Goal: Task Accomplishment & Management: Manage account settings

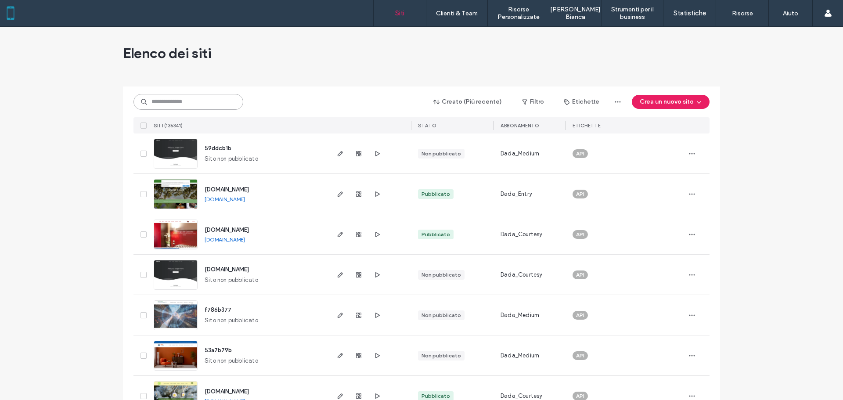
click at [181, 99] on input at bounding box center [188, 102] width 110 height 16
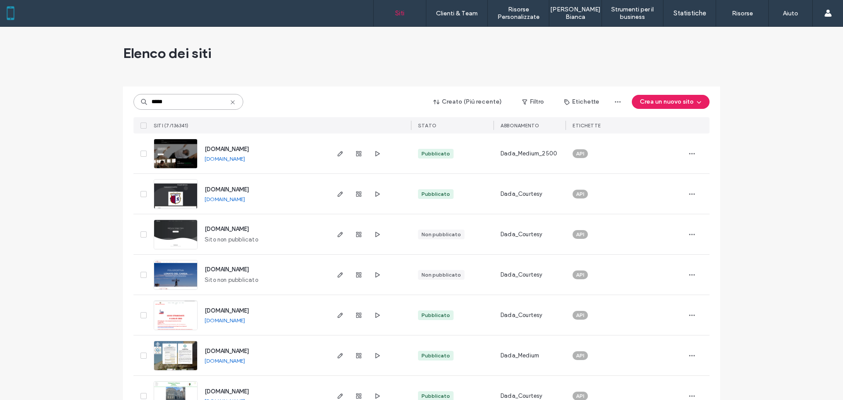
type input "*****"
click at [332, 151] on div at bounding box center [369, 153] width 83 height 40
click at [337, 152] on icon "button" at bounding box center [340, 153] width 7 height 7
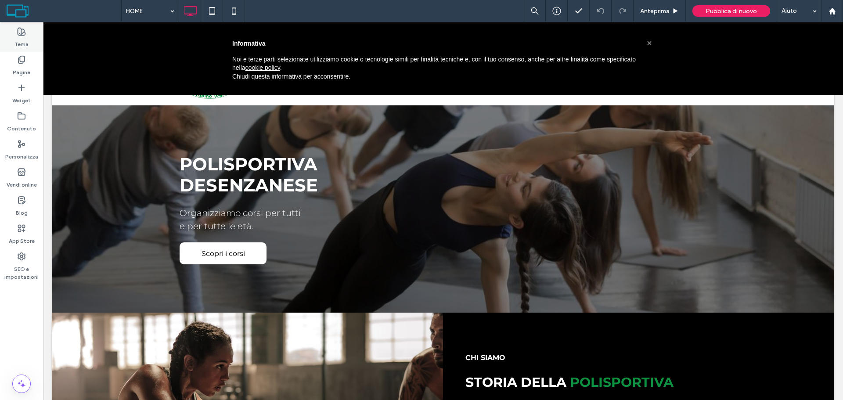
drag, startPoint x: 24, startPoint y: 40, endPoint x: 230, endPoint y: 255, distance: 297.4
click at [24, 40] on label "Tema" at bounding box center [21, 42] width 14 height 12
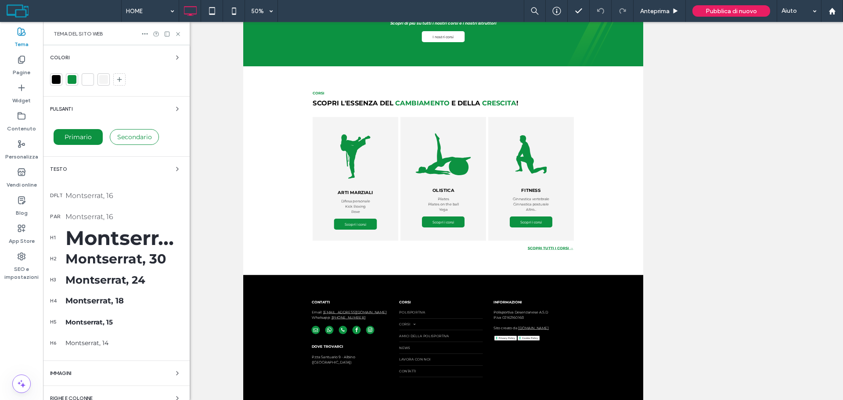
scroll to position [219, 0]
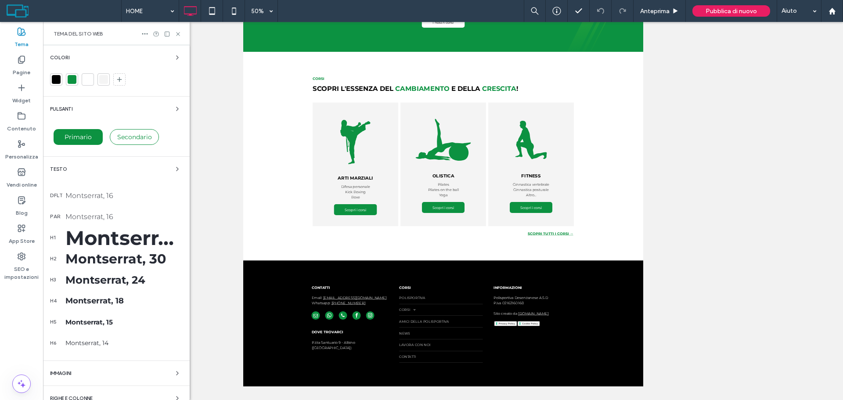
click at [106, 168] on div "Testo" at bounding box center [116, 169] width 133 height 11
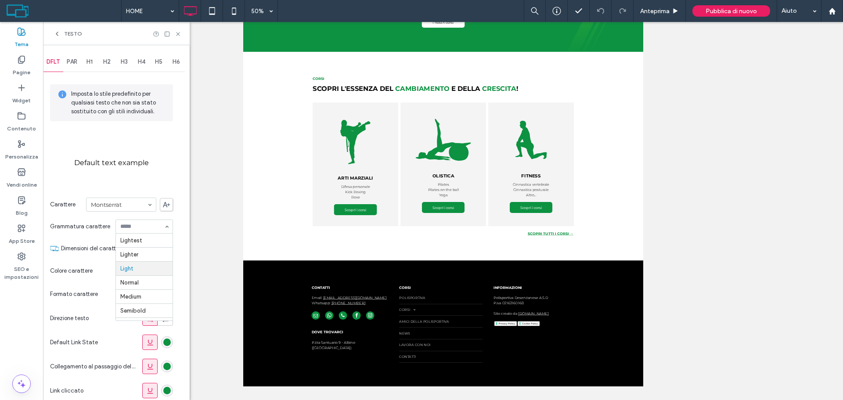
scroll to position [28, 0]
click at [70, 57] on div "PAR" at bounding box center [72, 61] width 18 height 19
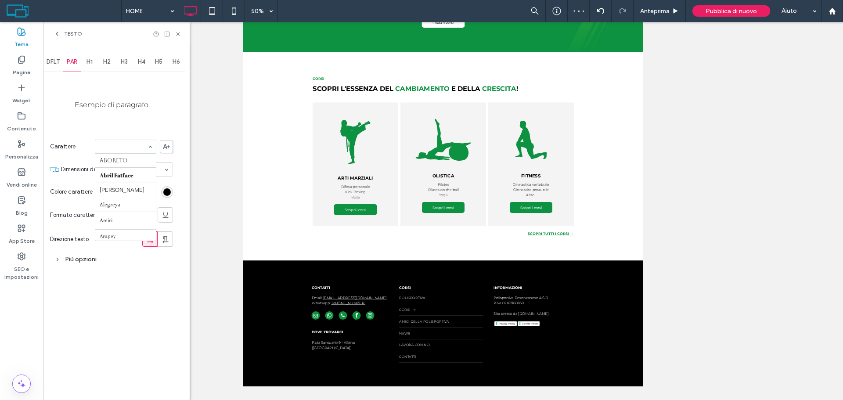
scroll to position [478, 0]
click at [153, 144] on div "Aboreto Abril Fatface Albert Sans Alegreya Amiri Arapey Arial Barlow Be Vietnam…" at bounding box center [125, 147] width 61 height 14
click at [83, 260] on div "Più opzioni" at bounding box center [111, 259] width 123 height 12
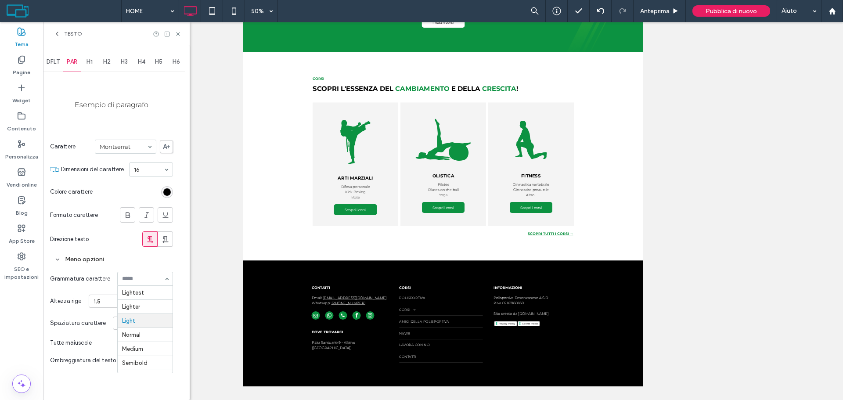
scroll to position [28, 0]
click at [176, 33] on icon at bounding box center [178, 34] width 7 height 7
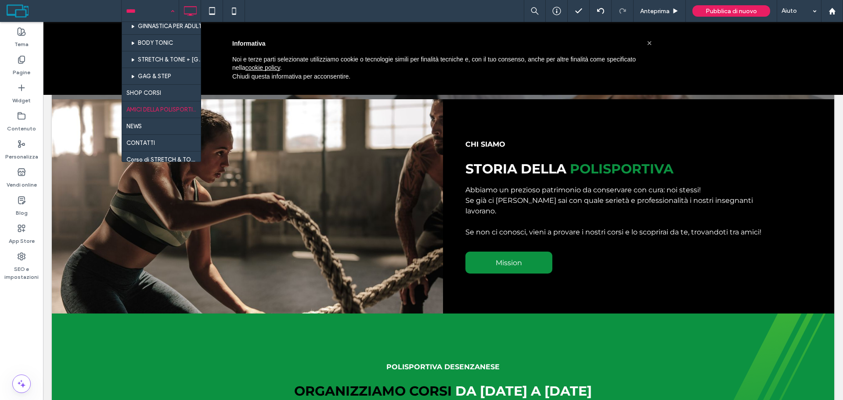
scroll to position [219, 0]
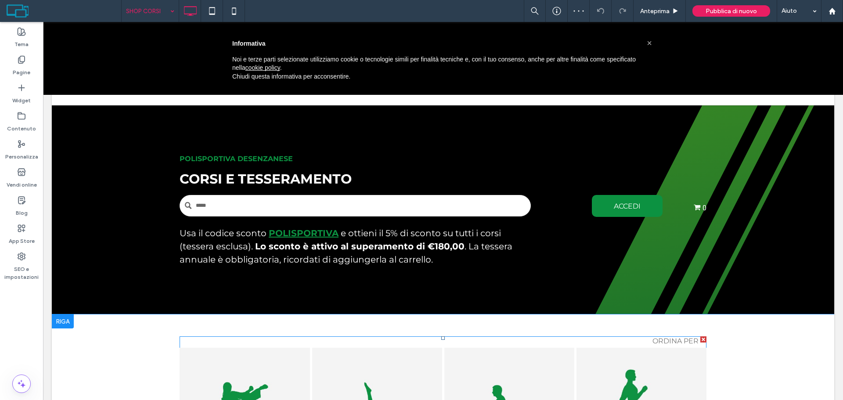
scroll to position [395, 0]
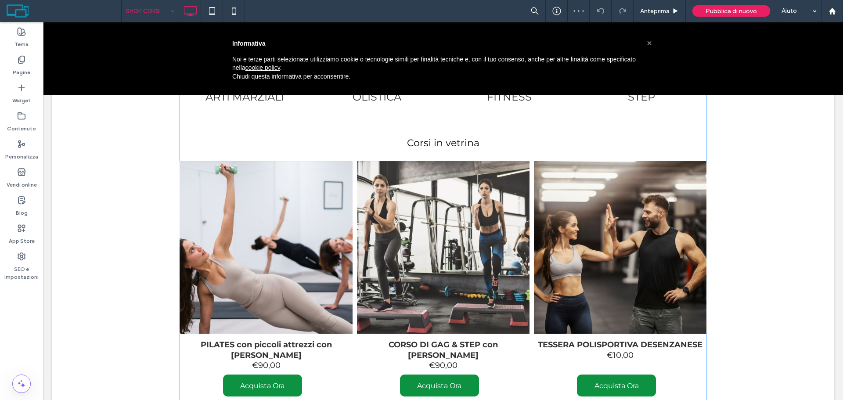
click at [331, 237] on span at bounding box center [442, 205] width 527 height 529
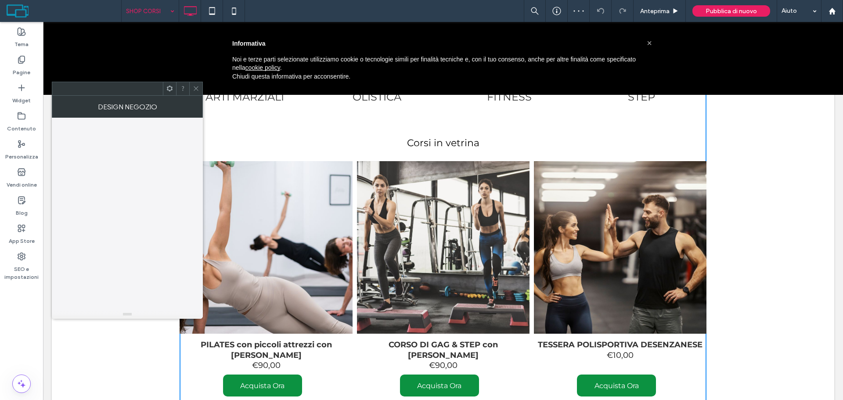
click at [315, 237] on img at bounding box center [266, 247] width 285 height 190
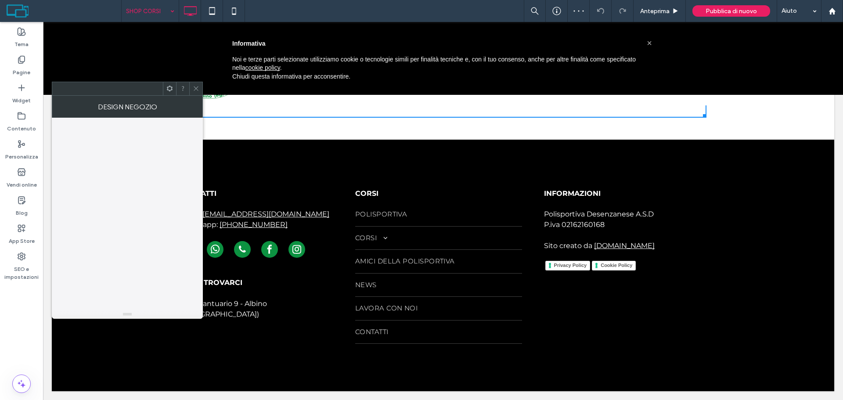
scroll to position [0, 0]
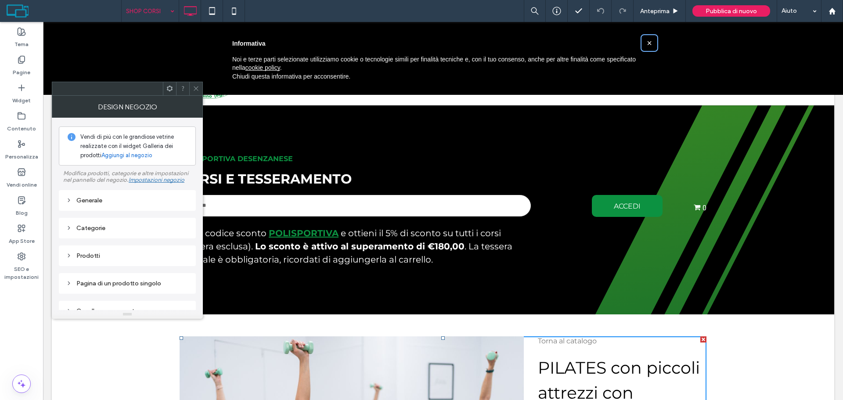
click at [646, 43] on span "×" at bounding box center [648, 43] width 5 height 10
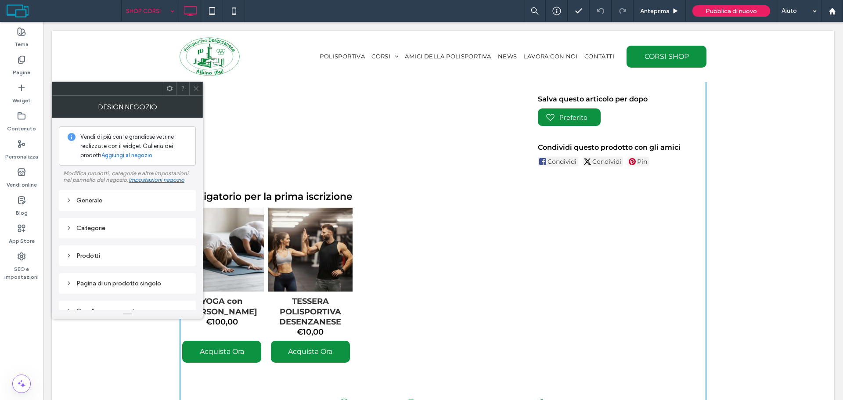
scroll to position [658, 0]
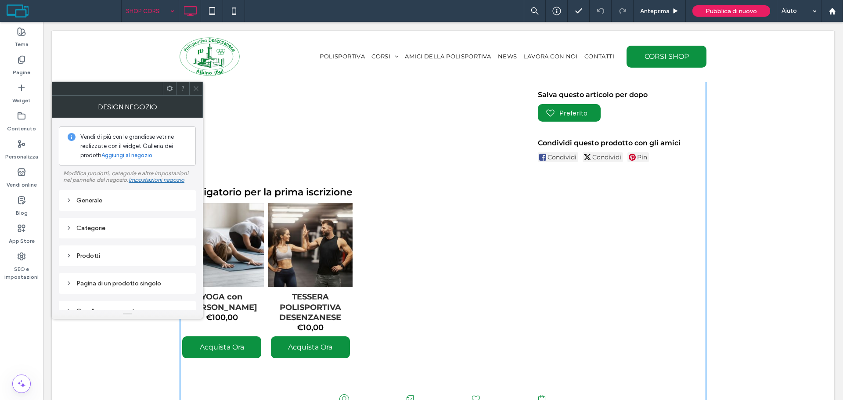
click at [197, 88] on icon at bounding box center [196, 88] width 7 height 7
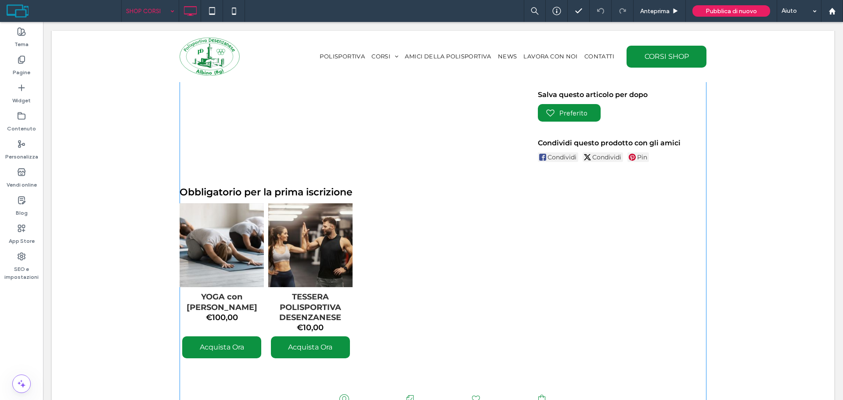
click at [323, 221] on img at bounding box center [310, 245] width 139 height 93
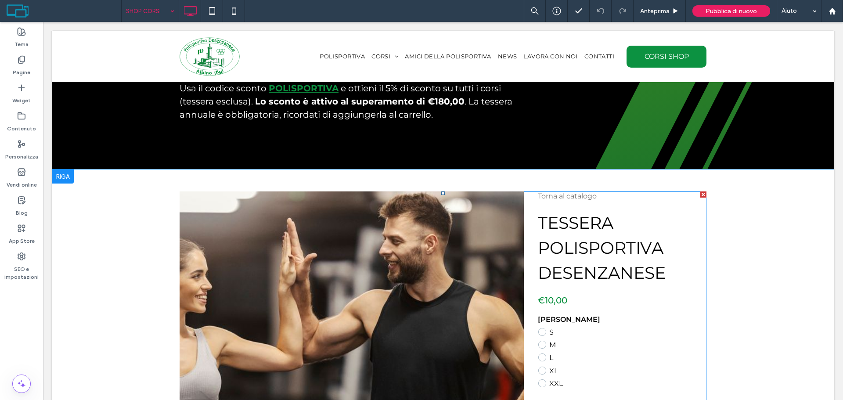
scroll to position [132, 0]
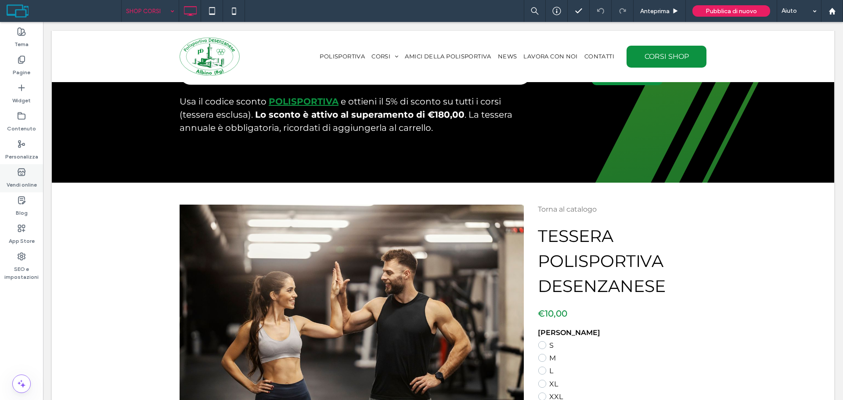
click at [28, 185] on label "Vendi online" at bounding box center [22, 182] width 30 height 12
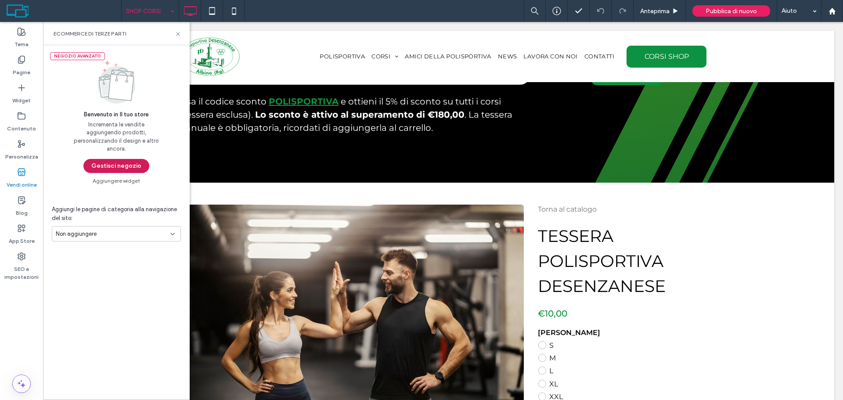
click at [117, 172] on button "Gestisci negozio" at bounding box center [116, 166] width 66 height 14
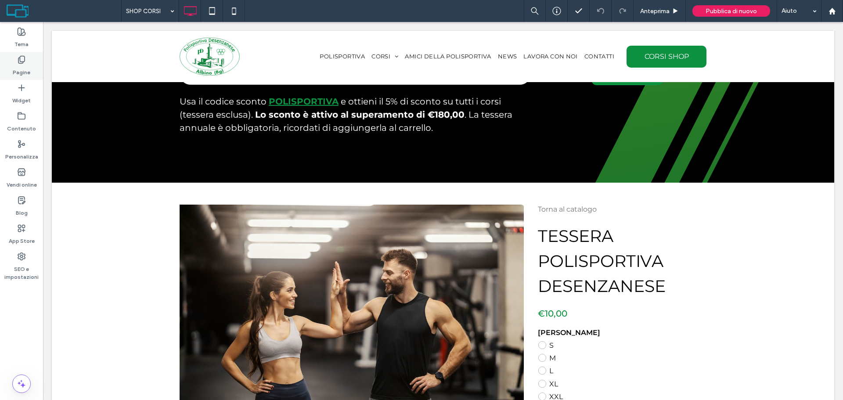
click at [20, 66] on label "Pagine" at bounding box center [22, 70] width 18 height 12
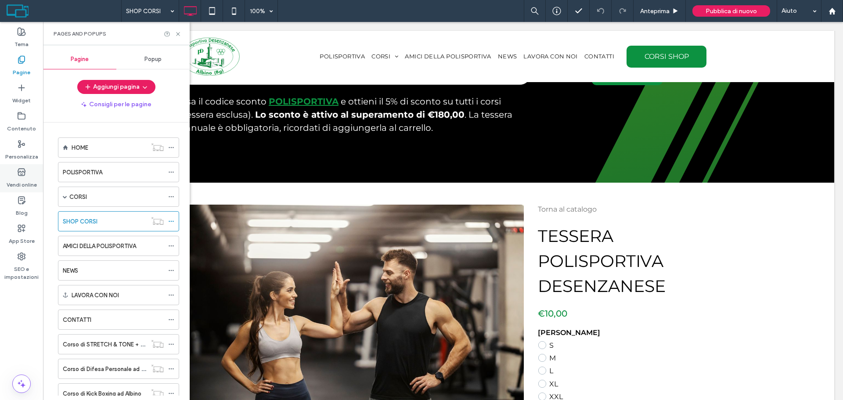
click at [21, 171] on icon at bounding box center [21, 172] width 9 height 9
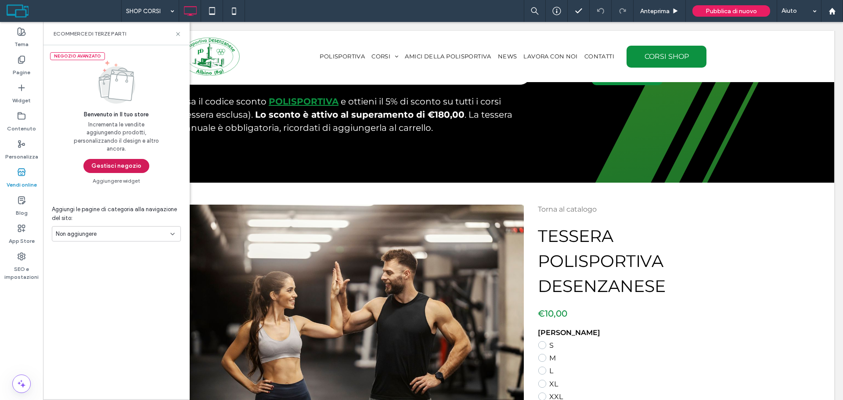
drag, startPoint x: 111, startPoint y: 158, endPoint x: 114, endPoint y: 162, distance: 5.0
click at [111, 159] on div "Negozio avanzato Benvenuto in Il tuo store Incrementa le vendite aggiungendo pr…" at bounding box center [116, 114] width 147 height 139
click at [114, 162] on button "Gestisci negozio" at bounding box center [116, 166] width 66 height 14
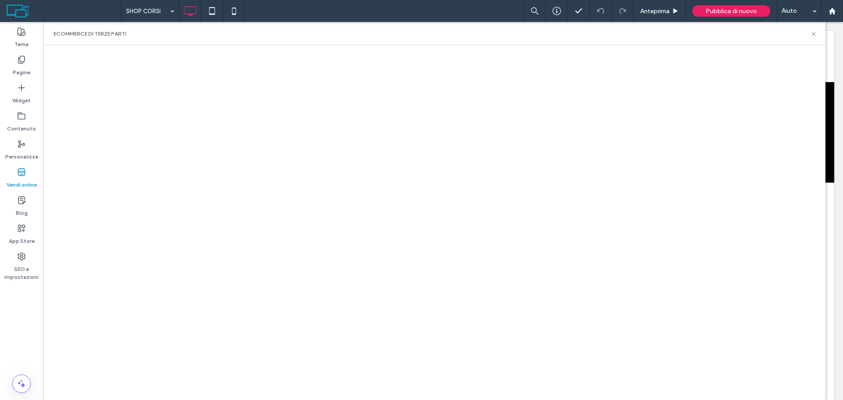
click at [747, 47] on div at bounding box center [434, 222] width 782 height 355
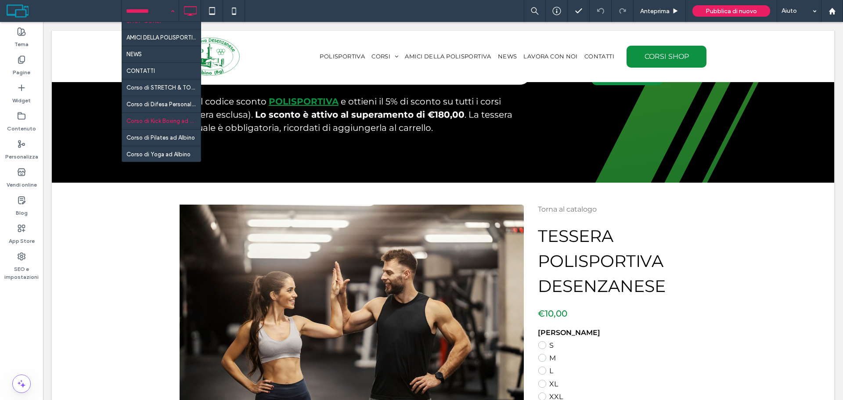
scroll to position [232, 0]
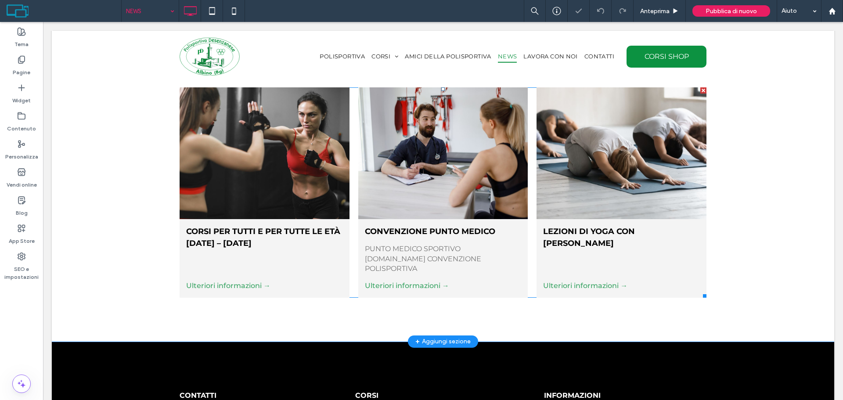
scroll to position [219, 0]
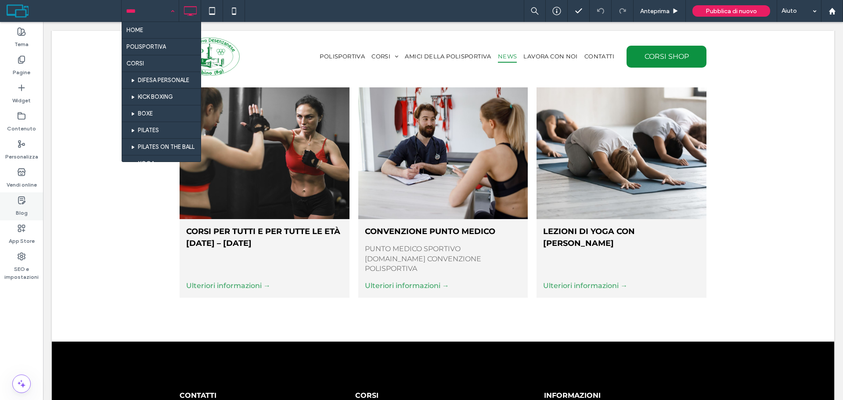
click at [22, 194] on div "Blog" at bounding box center [21, 206] width 43 height 28
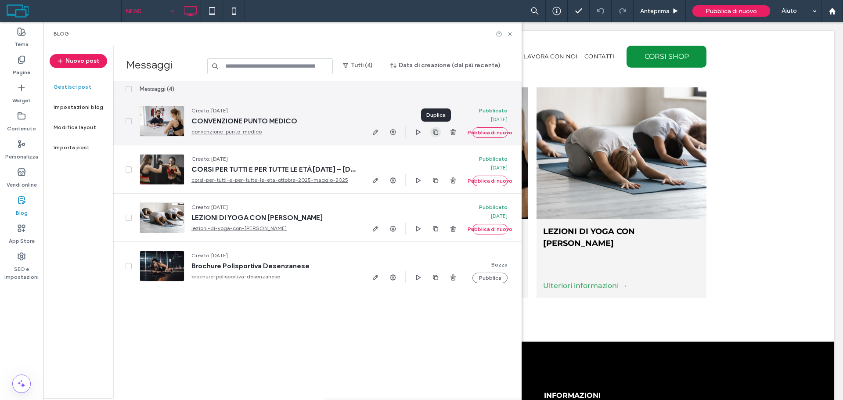
click at [432, 132] on icon "button" at bounding box center [435, 132] width 7 height 7
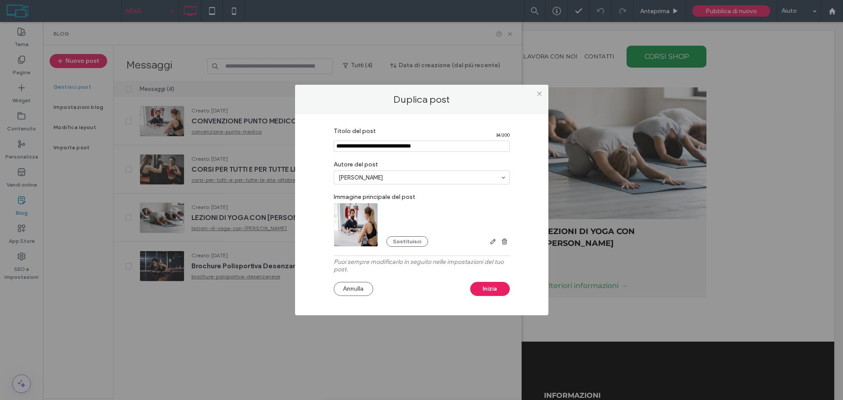
click at [425, 144] on input "Titolo del post" at bounding box center [422, 145] width 176 height 11
click at [396, 142] on input "Titolo del post" at bounding box center [422, 145] width 176 height 11
paste input "**********"
click at [415, 143] on input "Titolo del post" at bounding box center [422, 145] width 176 height 11
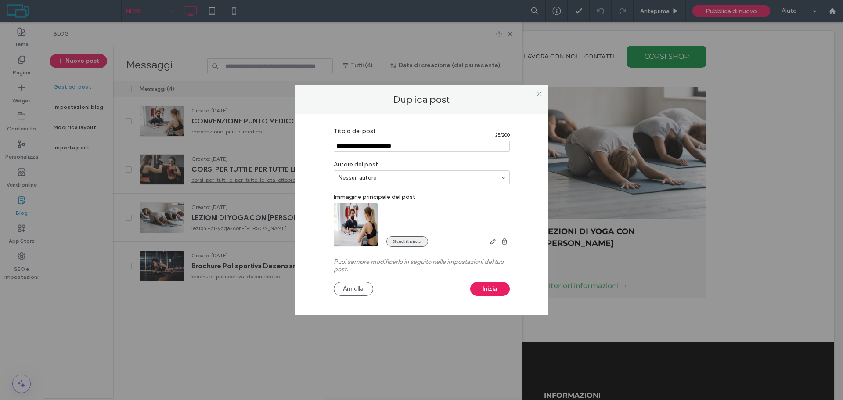
type input "**********"
click at [412, 242] on button "Sostituisci" at bounding box center [407, 241] width 42 height 11
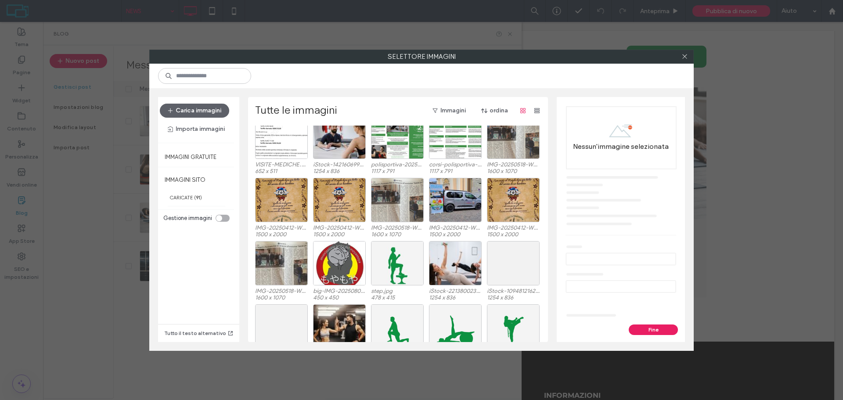
scroll to position [54, 0]
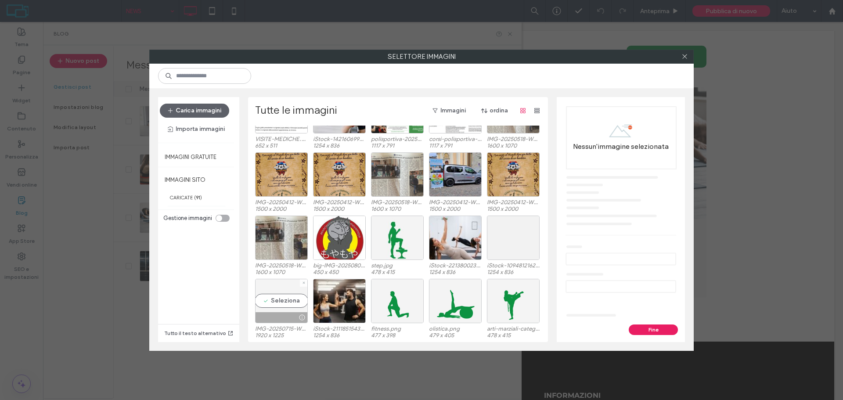
click at [280, 301] on div "Seleziona" at bounding box center [281, 301] width 53 height 44
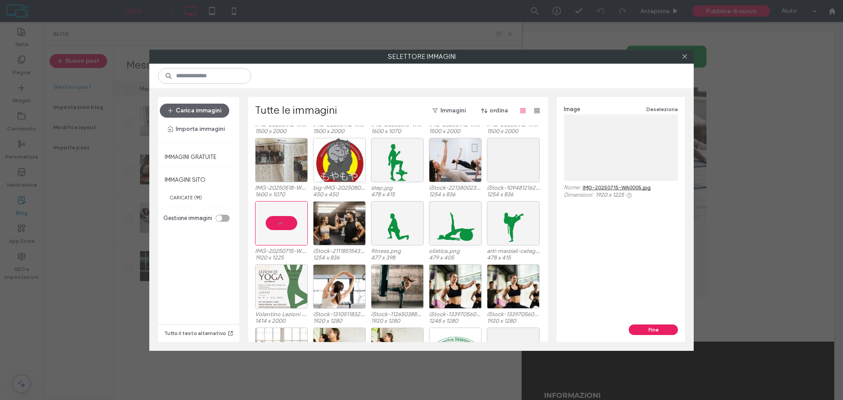
scroll to position [176, 0]
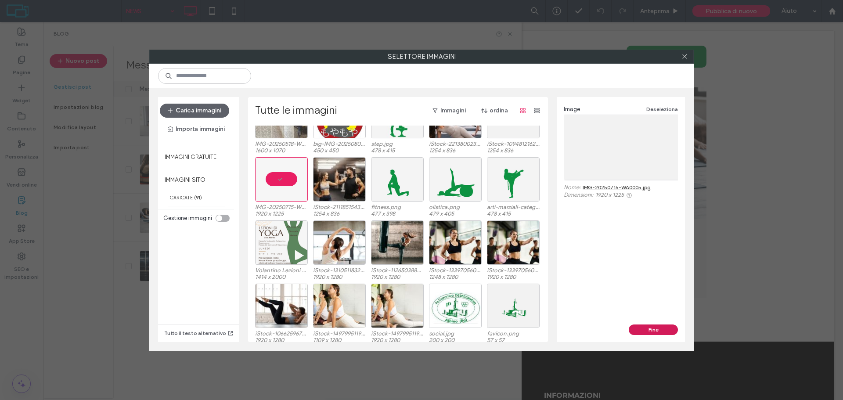
click at [664, 329] on button "Fine" at bounding box center [652, 329] width 49 height 11
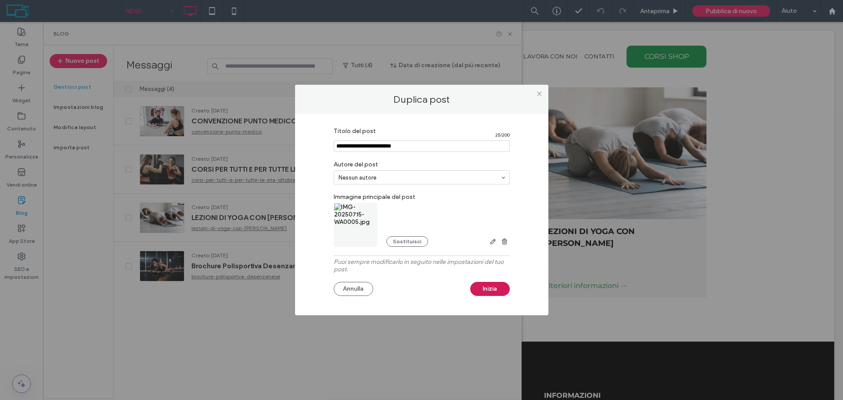
click at [495, 294] on button "Inizia" at bounding box center [489, 289] width 39 height 14
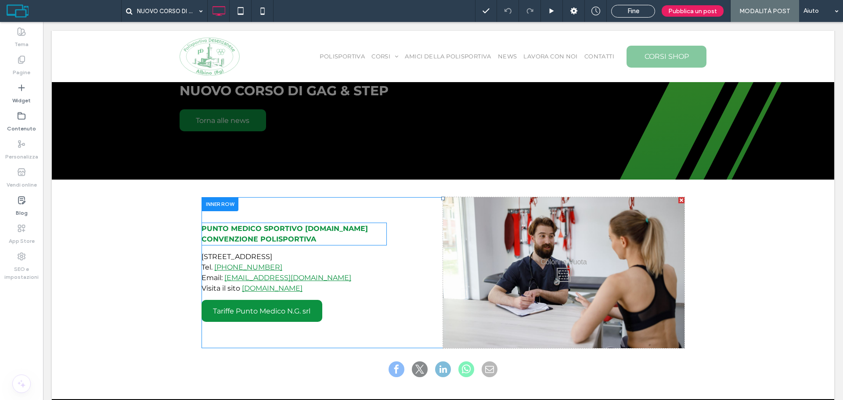
scroll to position [88, 0]
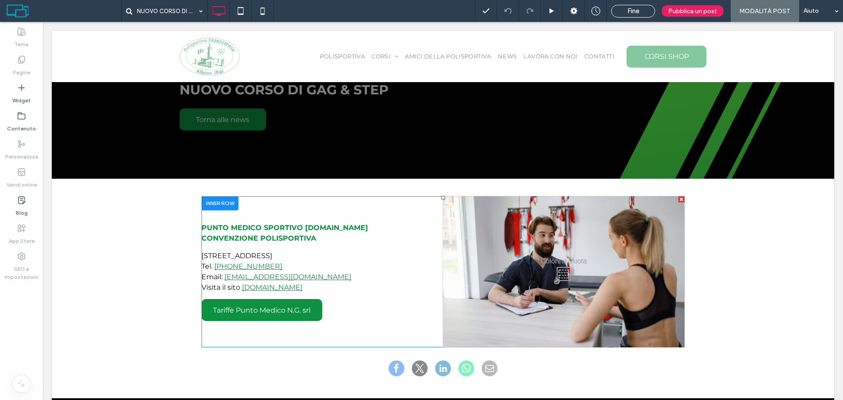
click at [510, 267] on div "Click To Paste" at bounding box center [563, 271] width 241 height 151
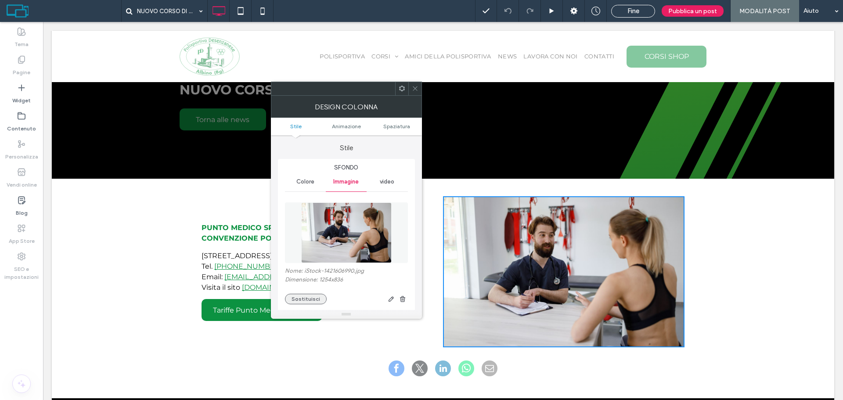
click at [306, 300] on button "Sostituisci" at bounding box center [306, 299] width 42 height 11
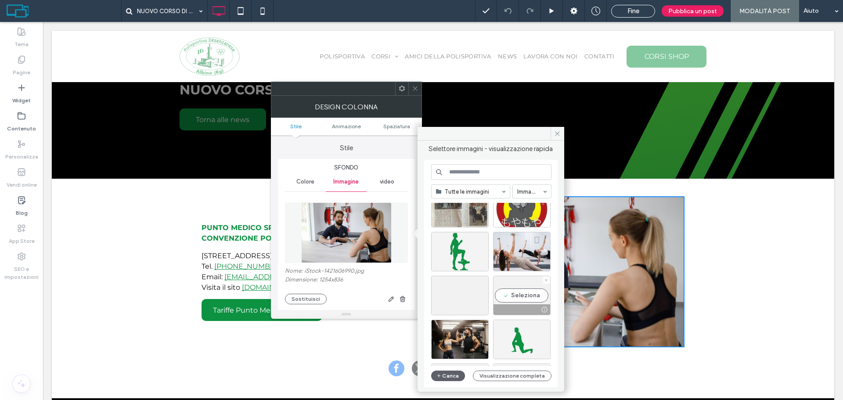
scroll to position [263, 0]
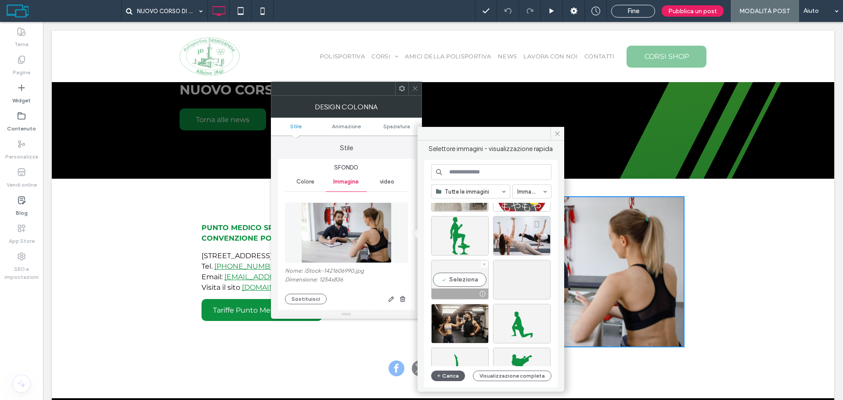
click at [465, 271] on div "Seleziona" at bounding box center [459, 279] width 57 height 39
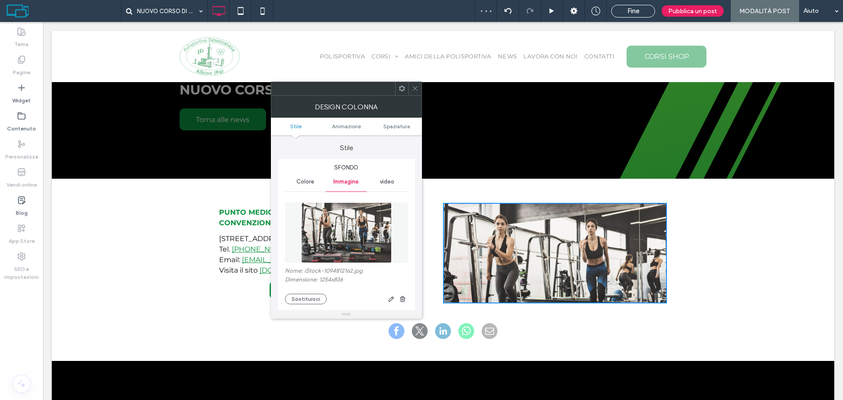
drag, startPoint x: 414, startPoint y: 92, endPoint x: 389, endPoint y: 86, distance: 25.6
click at [414, 92] on span at bounding box center [415, 88] width 7 height 13
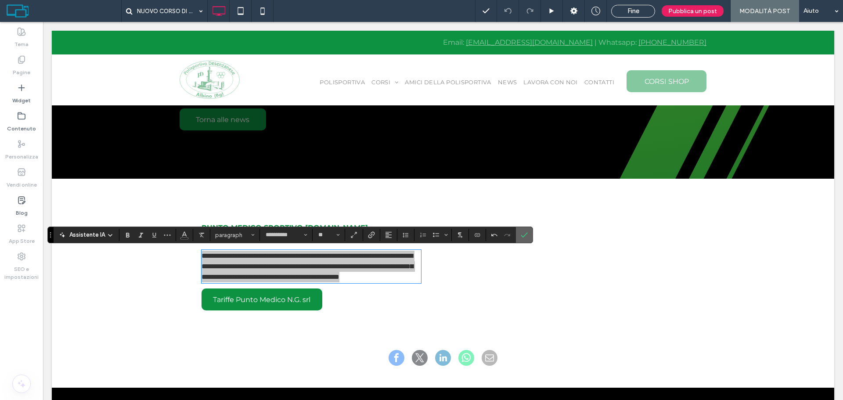
drag, startPoint x: 525, startPoint y: 234, endPoint x: 390, endPoint y: 231, distance: 135.7
click at [525, 234] on icon "Conferma" at bounding box center [524, 234] width 7 height 7
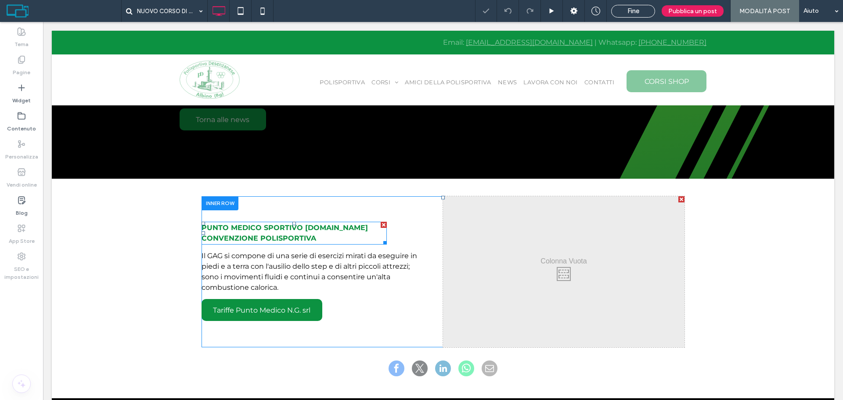
click at [298, 229] on strong "PUNTO MEDICO SPORTIVO N.G.SRL CONVENZIONE POLISPORTIVA" at bounding box center [284, 232] width 166 height 19
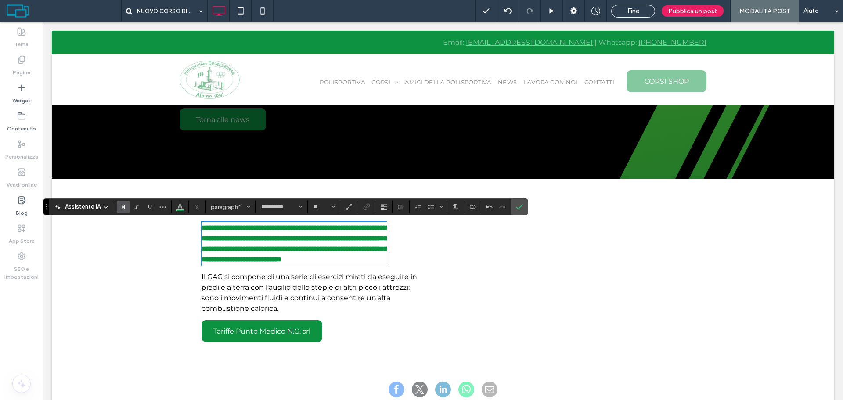
click at [263, 233] on p "**********" at bounding box center [293, 244] width 185 height 42
click at [307, 242] on strong "**********" at bounding box center [293, 243] width 185 height 38
click at [276, 243] on p "**********" at bounding box center [293, 244] width 185 height 42
click at [290, 233] on p "**********" at bounding box center [293, 244] width 185 height 42
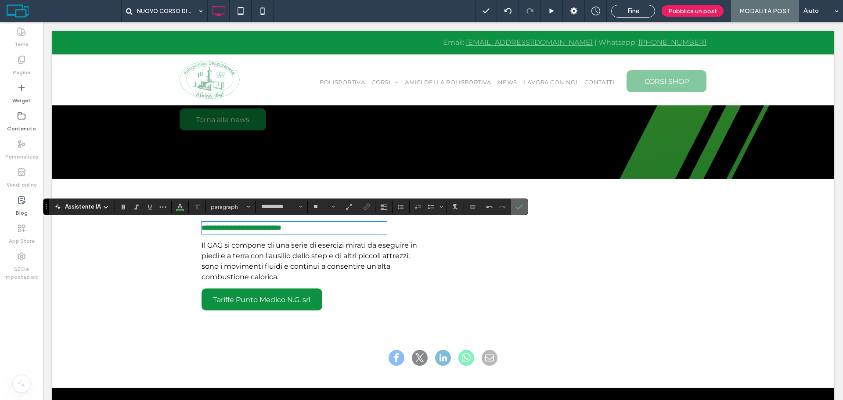
click at [517, 204] on icon "Conferma" at bounding box center [519, 206] width 7 height 7
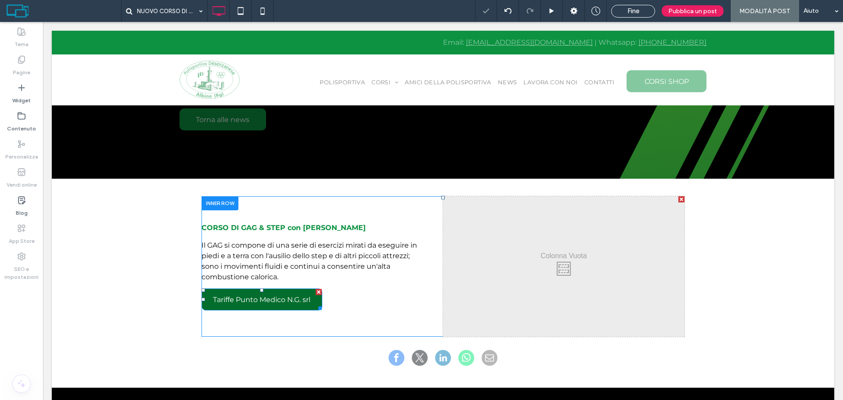
click at [269, 300] on span "Tariffe Punto Medico N.G. srl" at bounding box center [261, 299] width 97 height 8
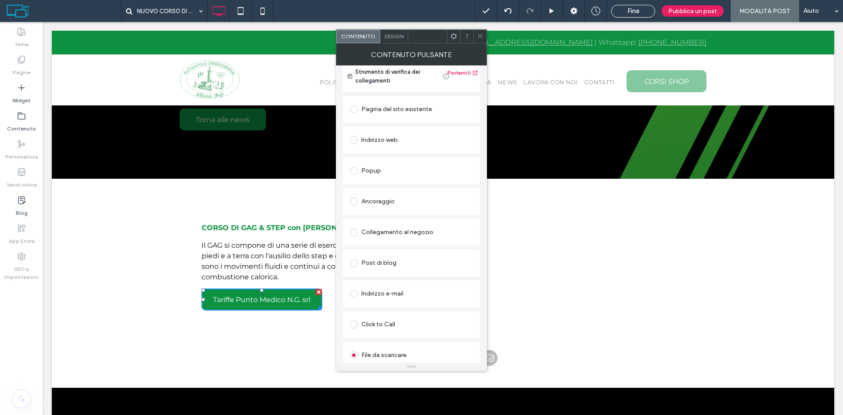
scroll to position [104, 0]
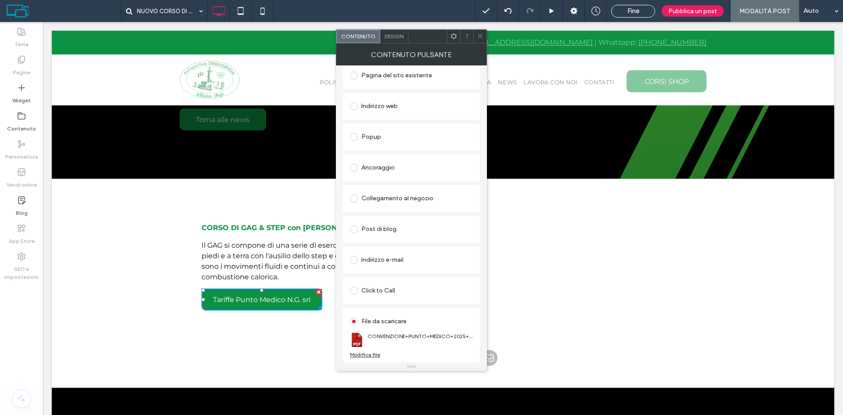
click at [479, 33] on icon at bounding box center [480, 36] width 7 height 7
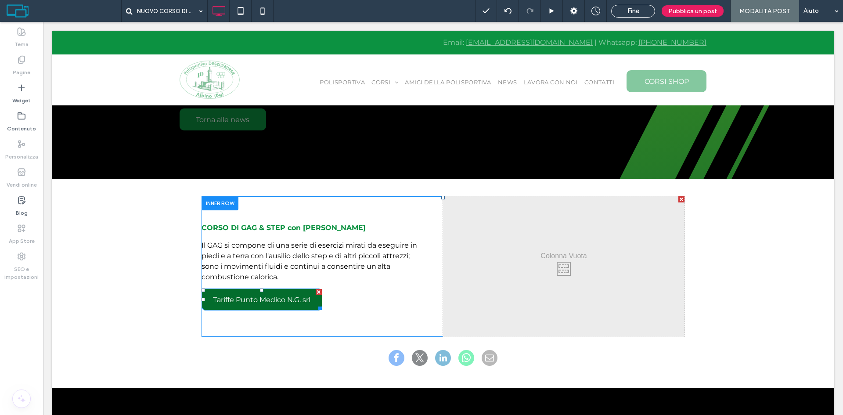
click at [273, 295] on span "Tariffe Punto Medico N.G. srl" at bounding box center [261, 299] width 97 height 8
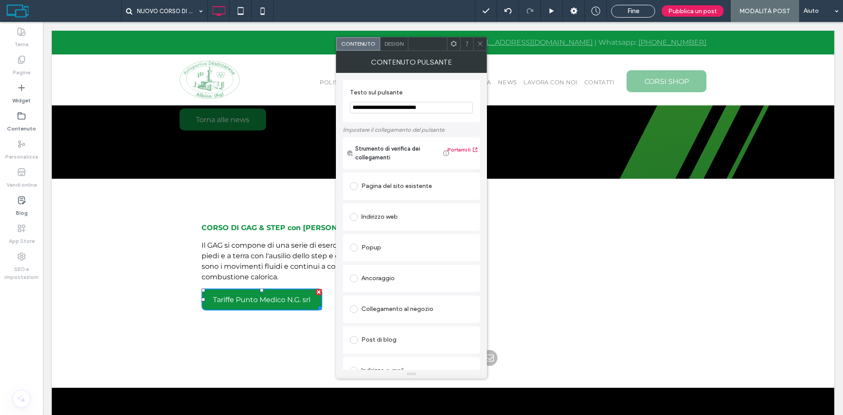
click at [413, 107] on input "**********" at bounding box center [411, 107] width 123 height 11
type input "**********"
click at [396, 184] on div "Pagina del sito esistente" at bounding box center [411, 186] width 123 height 14
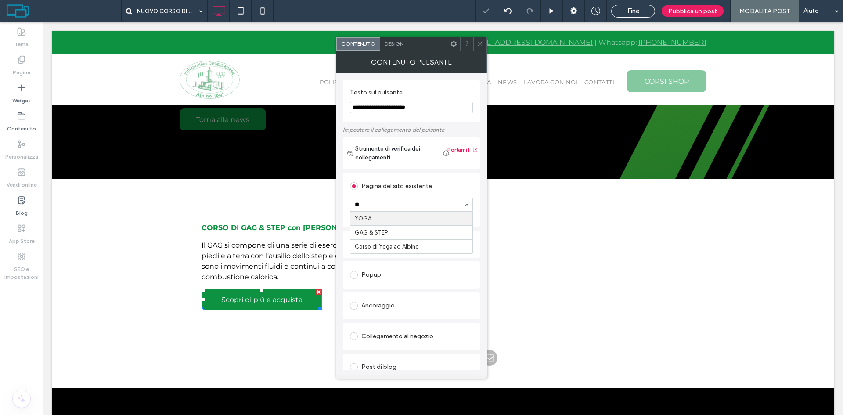
type input "***"
click at [480, 43] on use at bounding box center [479, 44] width 4 height 4
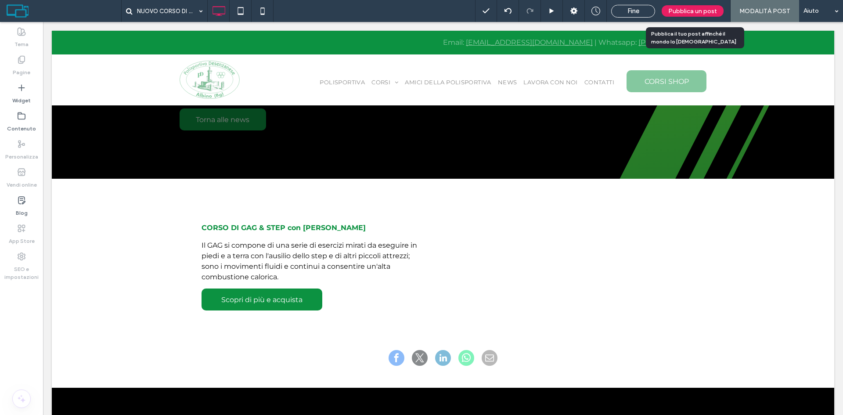
click at [695, 12] on span "Pubblica un post" at bounding box center [692, 10] width 49 height 7
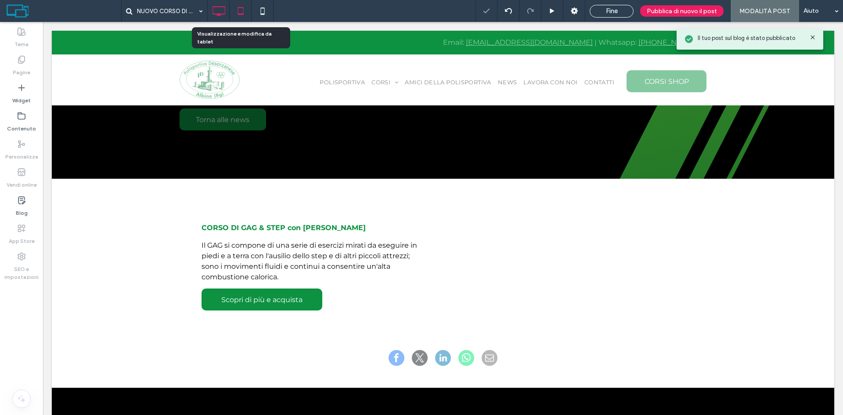
click at [243, 13] on use at bounding box center [240, 10] width 6 height 7
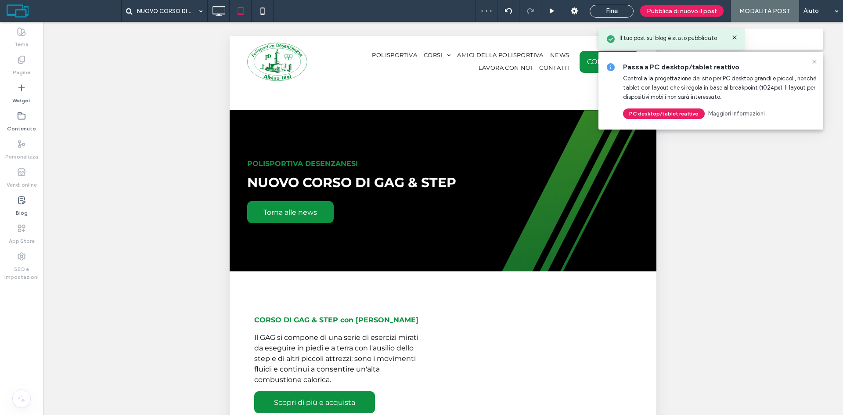
scroll to position [167, 0]
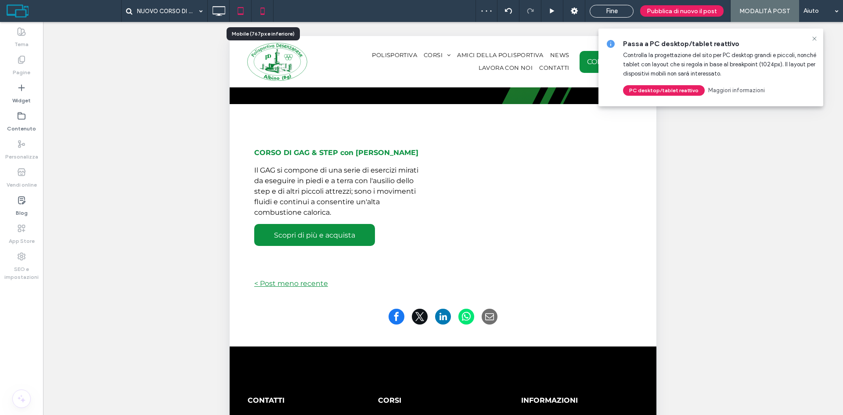
click at [265, 8] on icon at bounding box center [263, 11] width 18 height 18
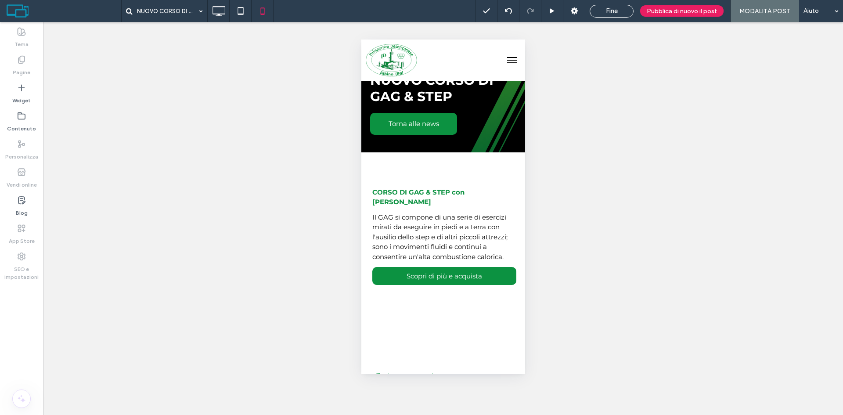
scroll to position [44, 0]
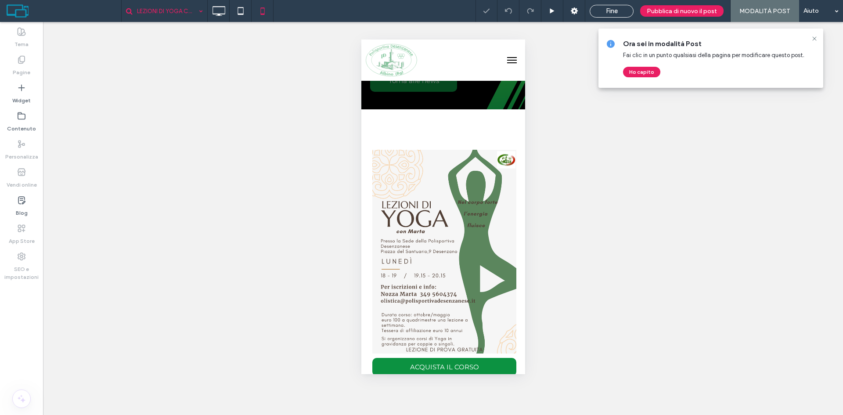
scroll to position [88, 0]
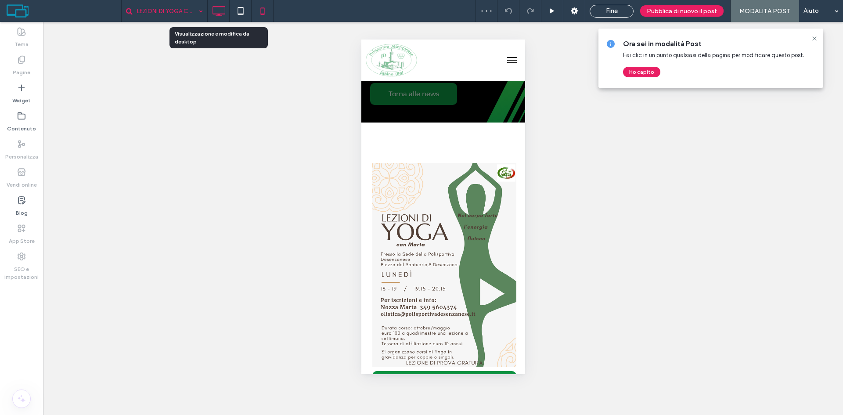
click at [222, 11] on icon at bounding box center [219, 11] width 18 height 18
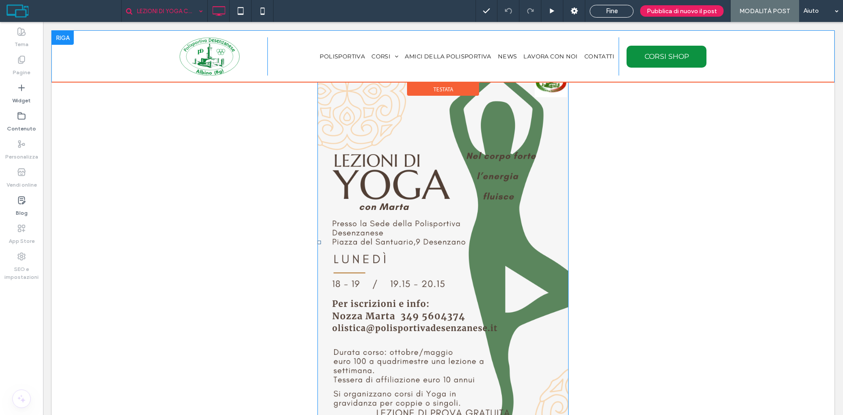
scroll to position [0, 0]
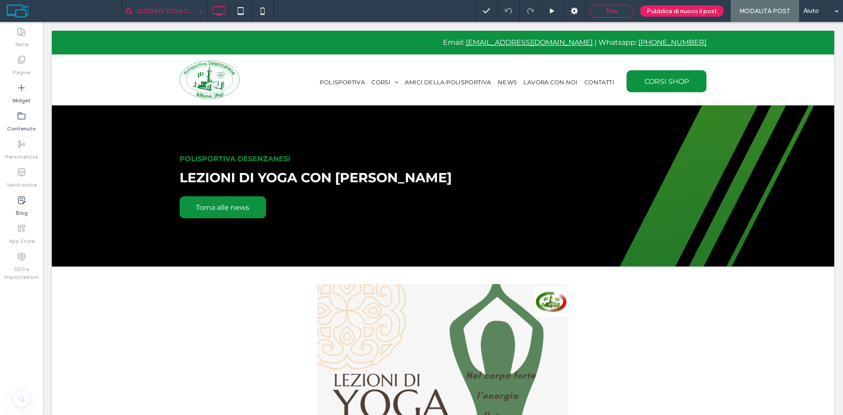
click at [607, 12] on div "Fine" at bounding box center [611, 11] width 43 height 8
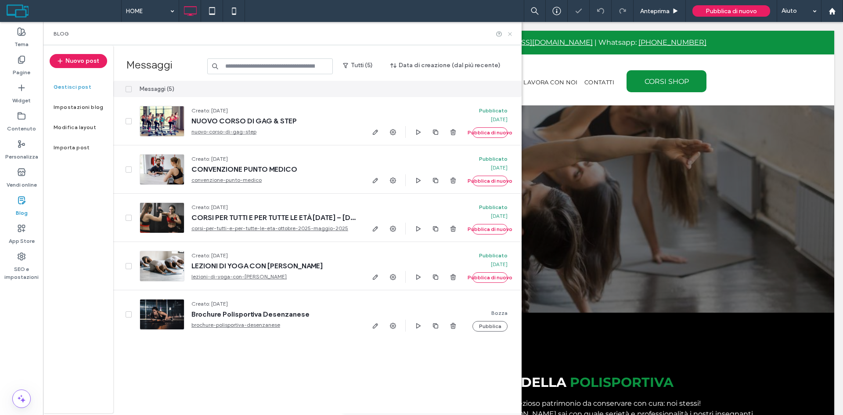
click at [509, 35] on use at bounding box center [510, 34] width 4 height 4
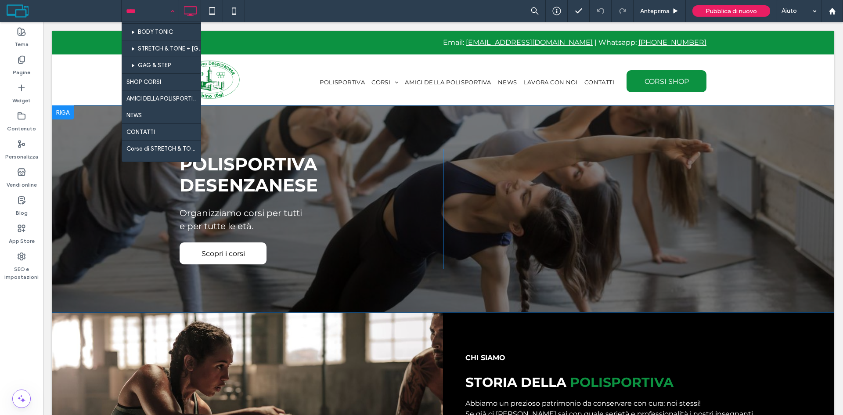
scroll to position [188, 0]
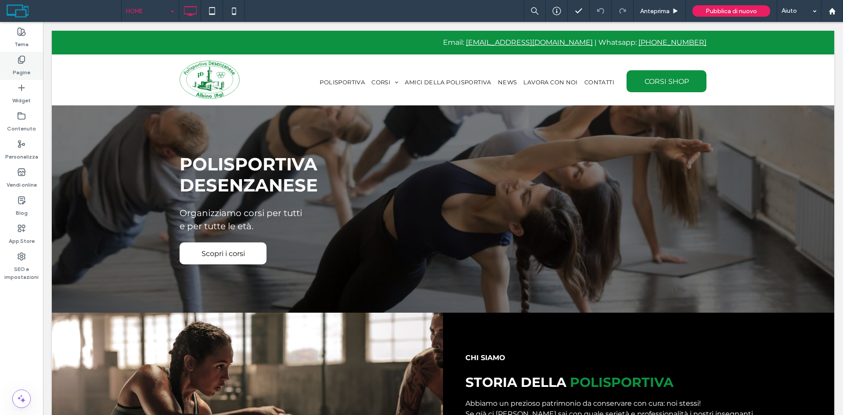
click at [25, 70] on label "Pagine" at bounding box center [22, 70] width 18 height 12
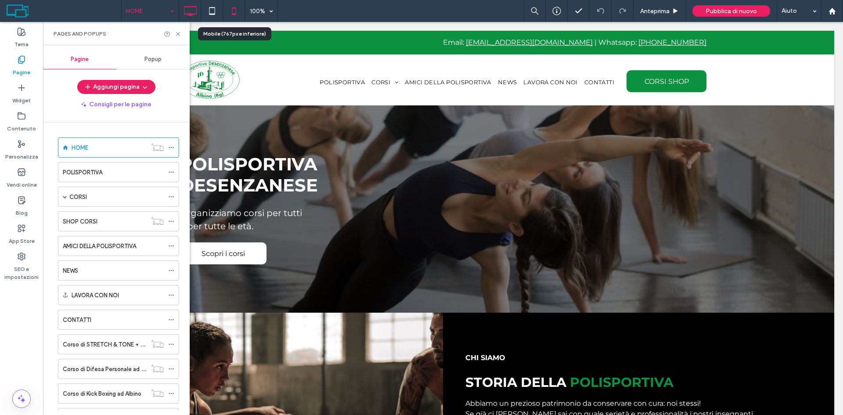
click at [231, 11] on icon at bounding box center [234, 11] width 18 height 18
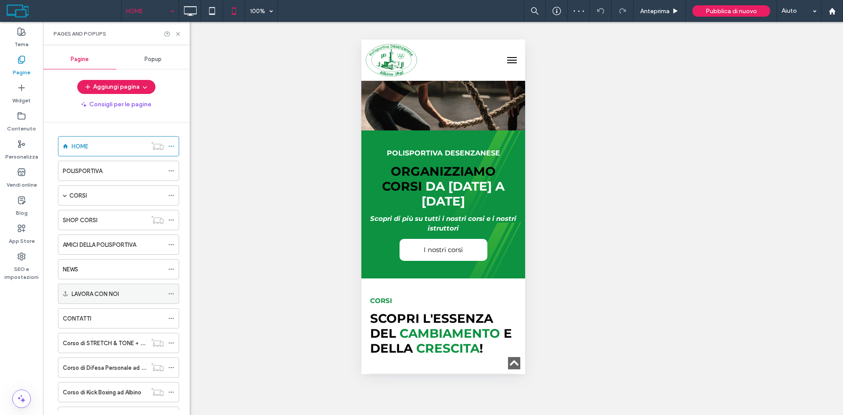
scroll to position [0, 0]
click at [114, 225] on div "SHOP CORSI" at bounding box center [105, 221] width 84 height 9
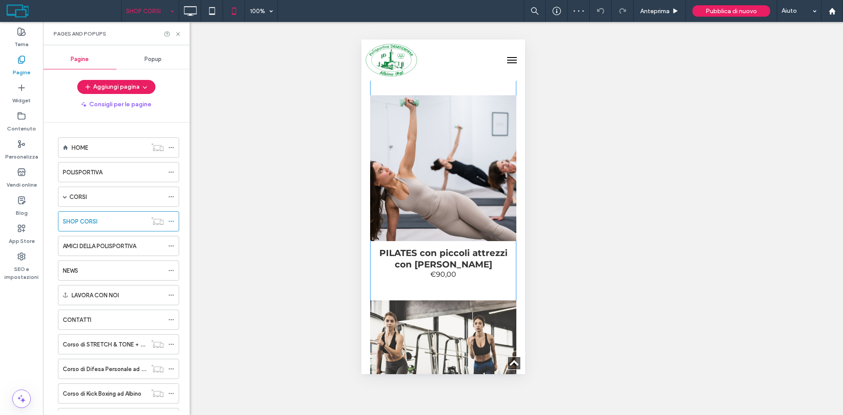
scroll to position [1053, 0]
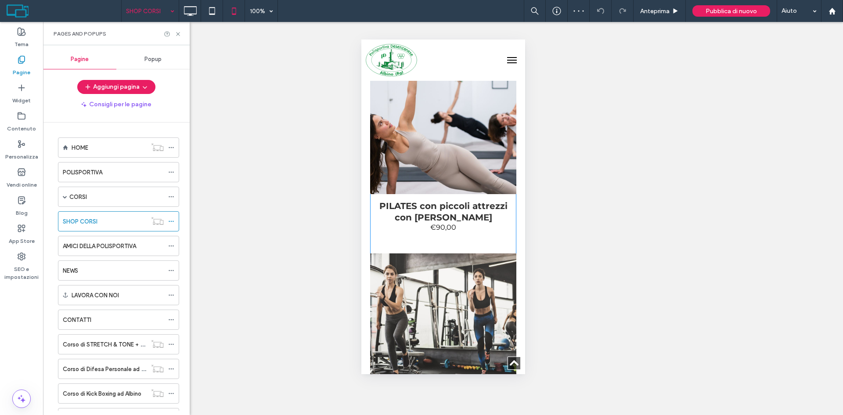
click at [427, 259] on span at bounding box center [443, 12] width 146 height 1482
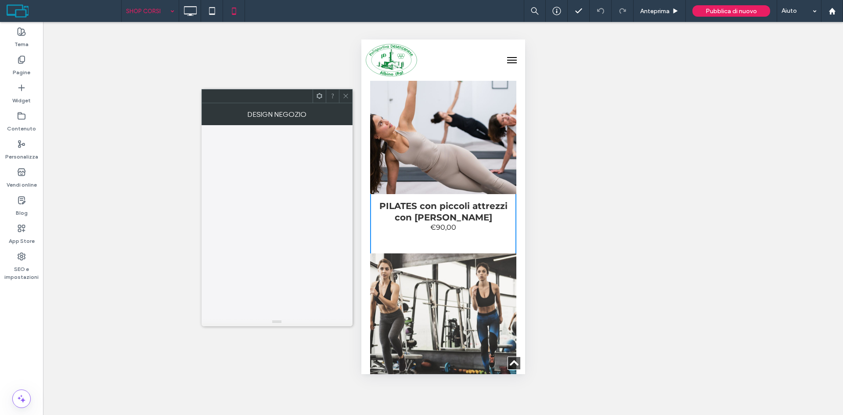
click at [423, 274] on img at bounding box center [442, 326] width 241 height 161
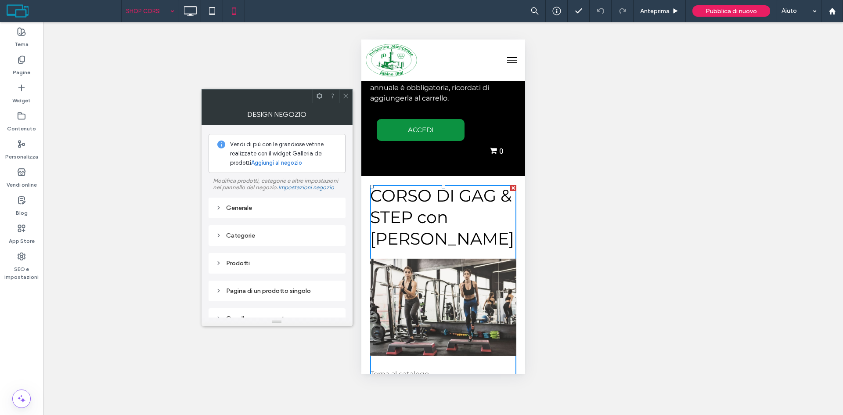
scroll to position [132, 0]
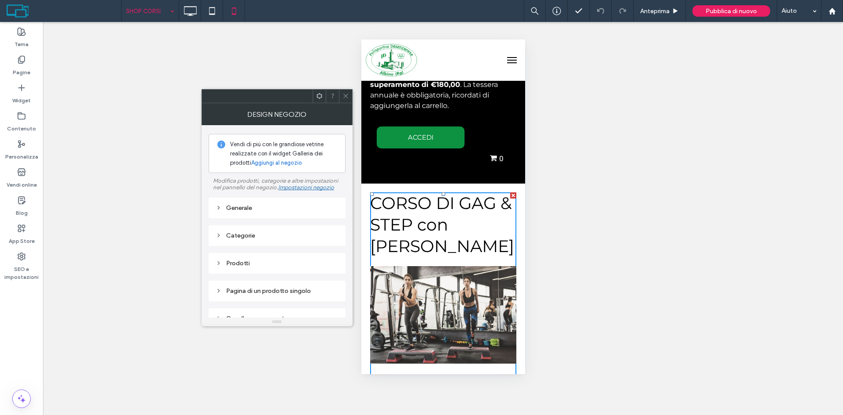
click at [341, 94] on div at bounding box center [345, 96] width 13 height 13
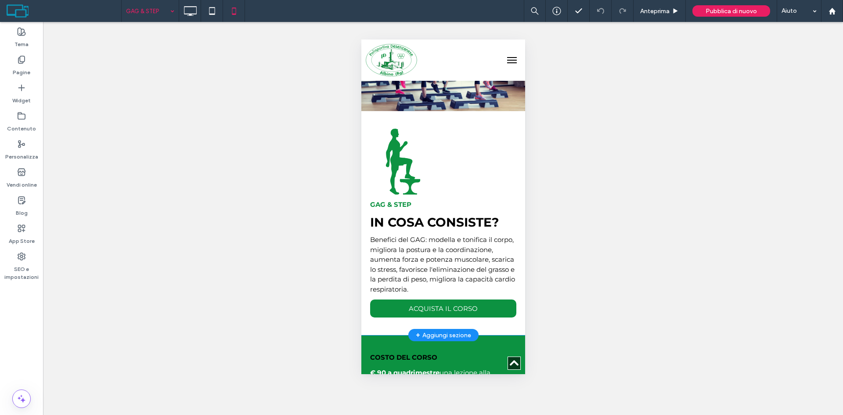
scroll to position [88, 0]
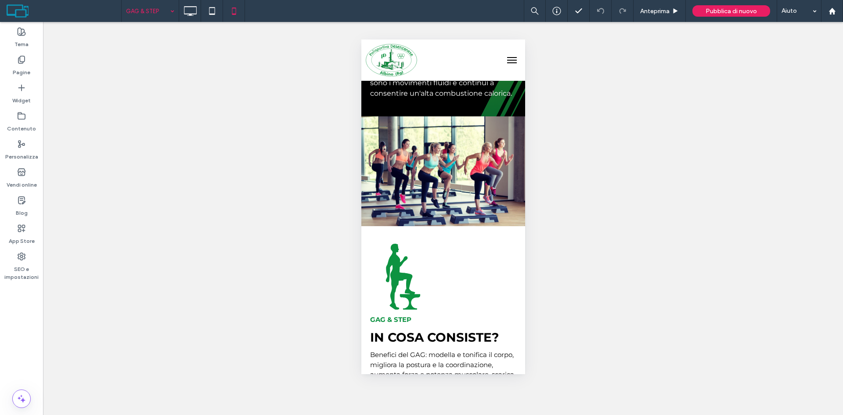
drag, startPoint x: 160, startPoint y: 12, endPoint x: 157, endPoint y: 20, distance: 8.3
click at [159, 13] on input at bounding box center [148, 11] width 44 height 22
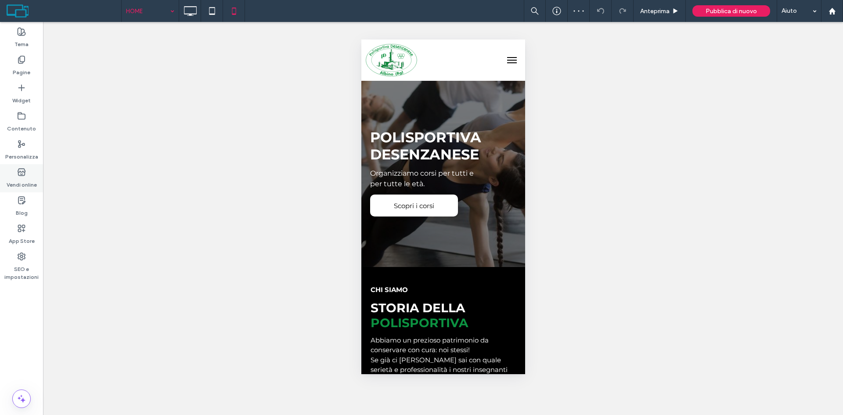
click at [18, 182] on label "Vendi online" at bounding box center [22, 182] width 30 height 12
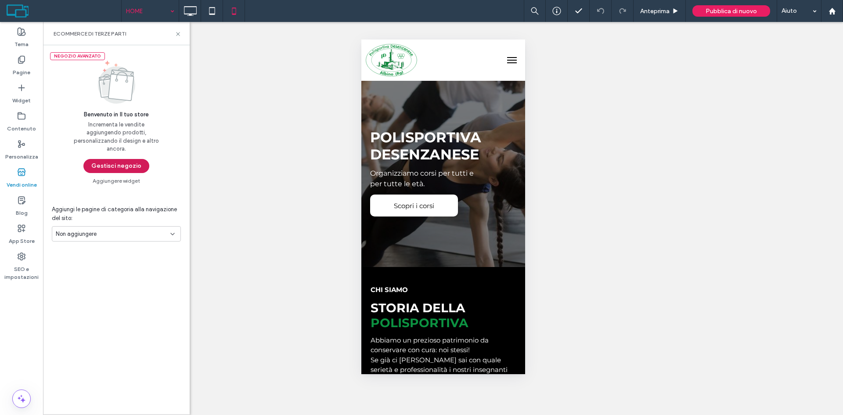
click at [111, 167] on button "Gestisci negozio" at bounding box center [116, 166] width 66 height 14
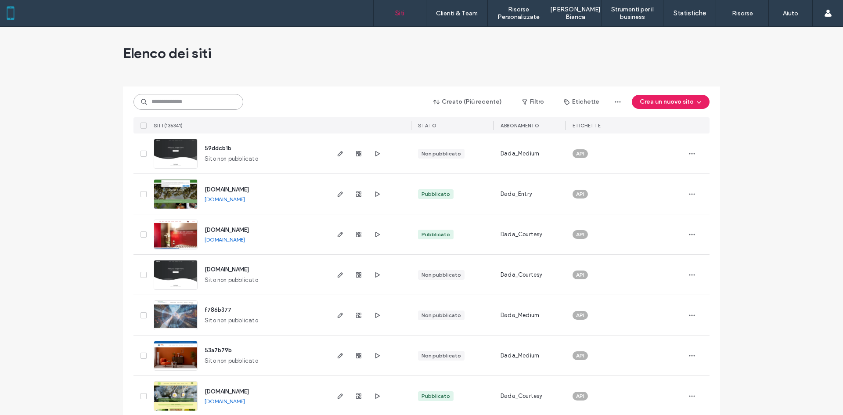
click at [202, 106] on input at bounding box center [188, 102] width 110 height 16
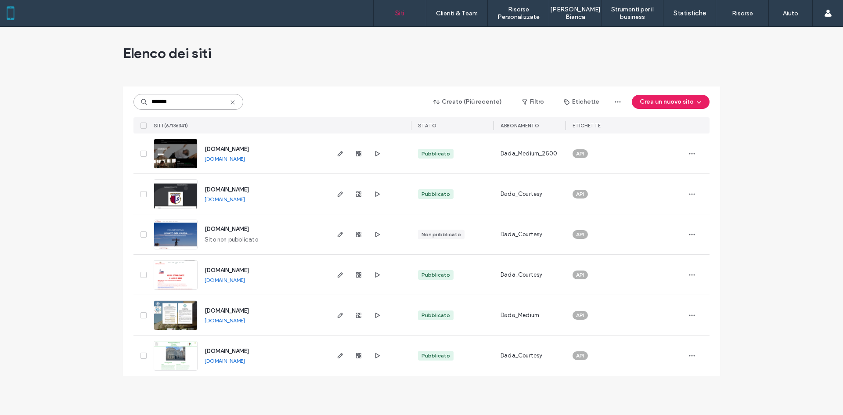
type input "*******"
click at [337, 154] on icon "button" at bounding box center [340, 153] width 7 height 7
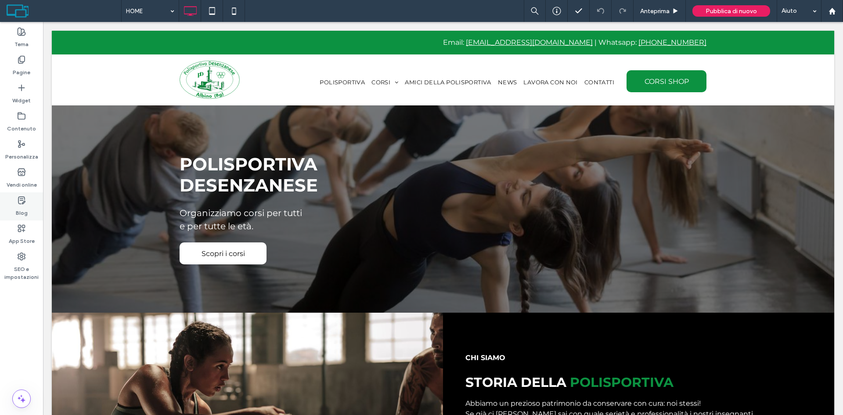
click at [13, 207] on div "Blog" at bounding box center [21, 206] width 43 height 28
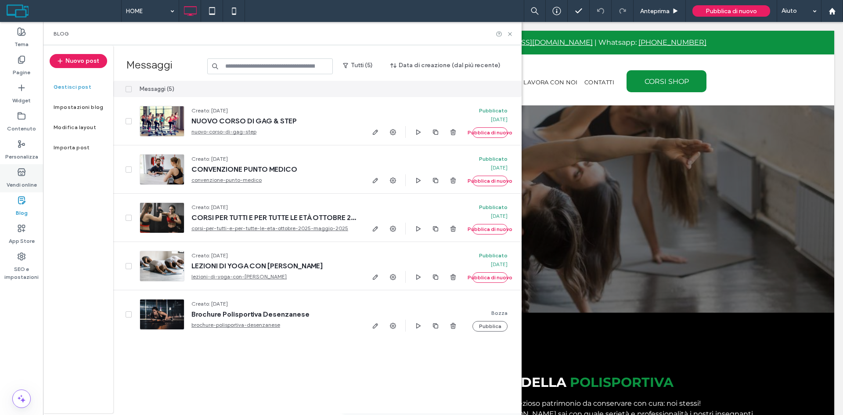
click at [16, 171] on div "Vendi online" at bounding box center [21, 178] width 43 height 28
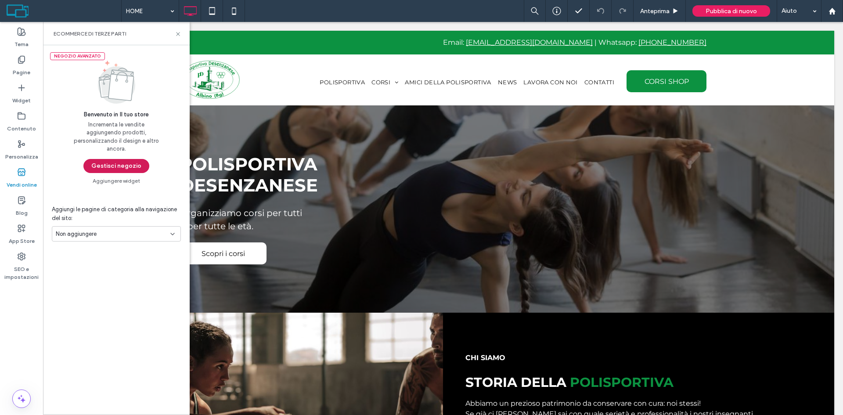
click at [136, 170] on button "Gestisci negozio" at bounding box center [116, 166] width 66 height 14
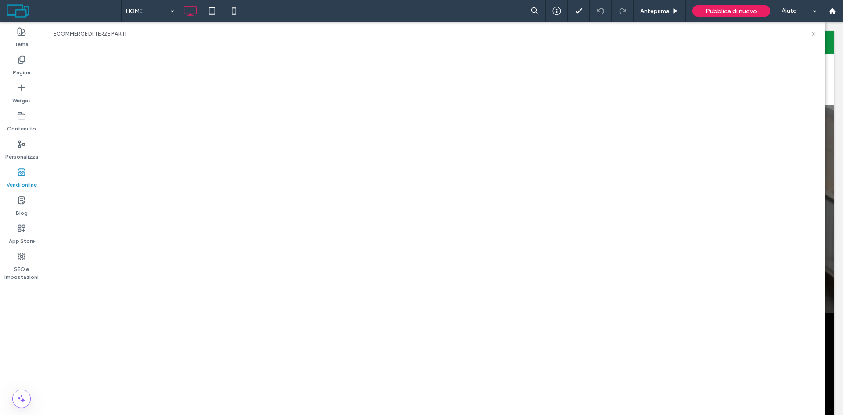
click at [814, 33] on use at bounding box center [813, 34] width 4 height 4
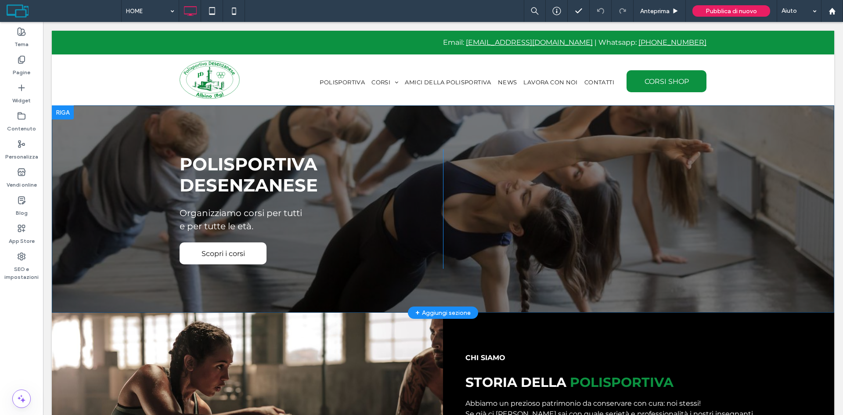
drag, startPoint x: 446, startPoint y: 132, endPoint x: 262, endPoint y: 197, distance: 195.3
click at [446, 132] on div "POLISPORTIVA DESENZANESE Organizziamo corsi per tutti e per tutte le età. Scopr…" at bounding box center [443, 208] width 782 height 207
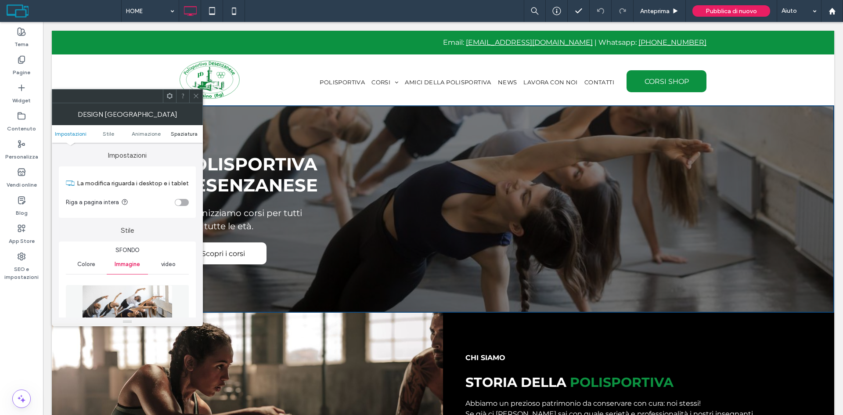
click at [177, 133] on span "Spaziatura" at bounding box center [184, 133] width 27 height 7
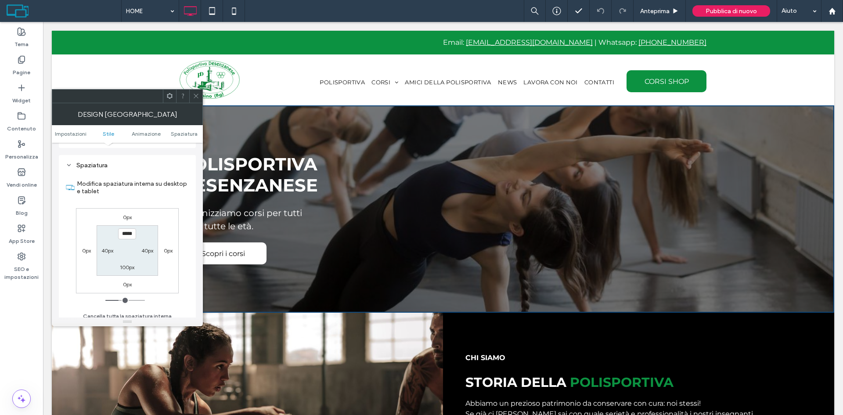
scroll to position [600, 0]
drag, startPoint x: 129, startPoint y: 226, endPoint x: 121, endPoint y: 226, distance: 8.3
click at [121, 226] on input "**" at bounding box center [127, 228] width 18 height 11
type input "*****"
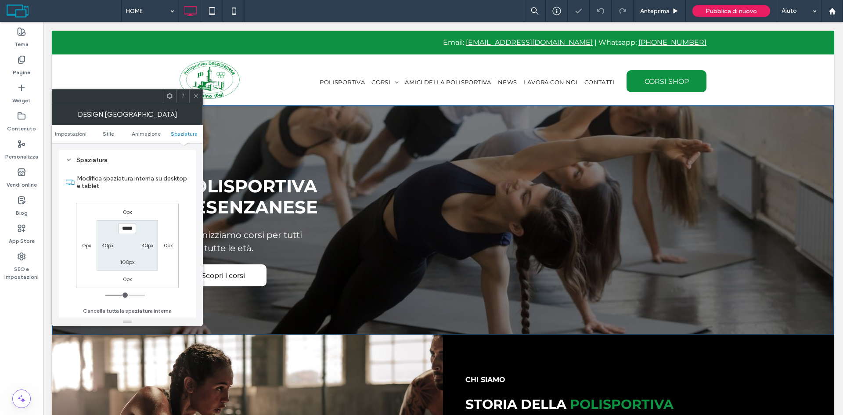
click at [128, 259] on label "100px" at bounding box center [127, 261] width 14 height 7
type input "***"
type input "*****"
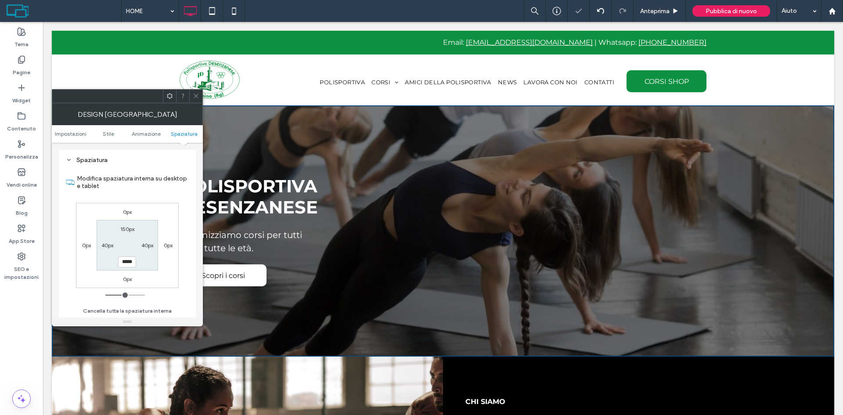
click at [197, 96] on icon at bounding box center [196, 96] width 7 height 7
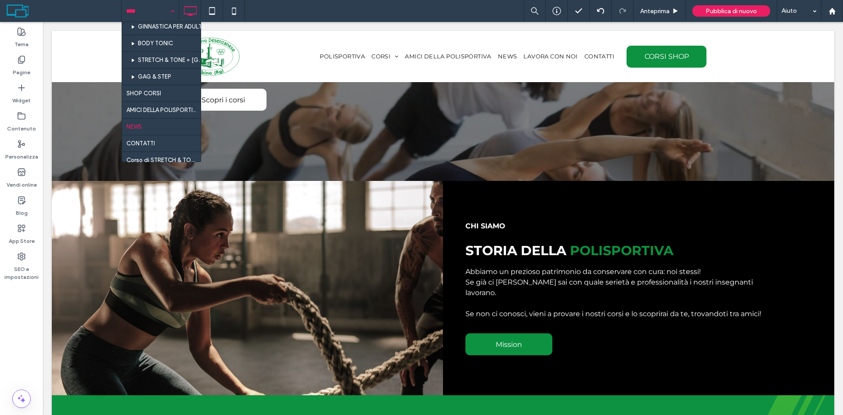
scroll to position [219, 0]
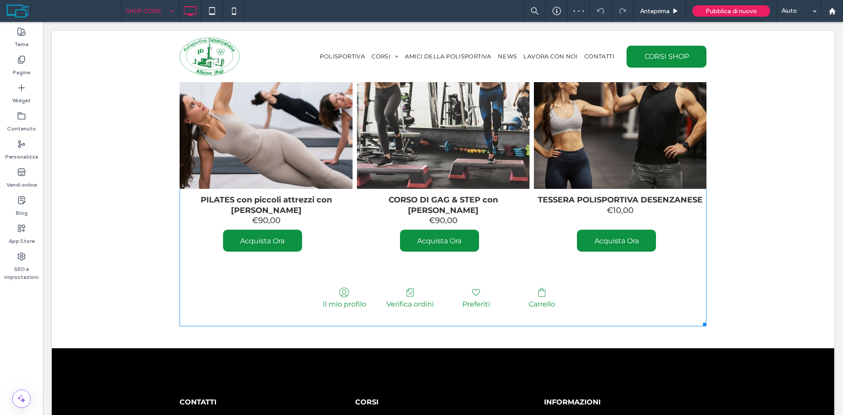
scroll to position [571, 0]
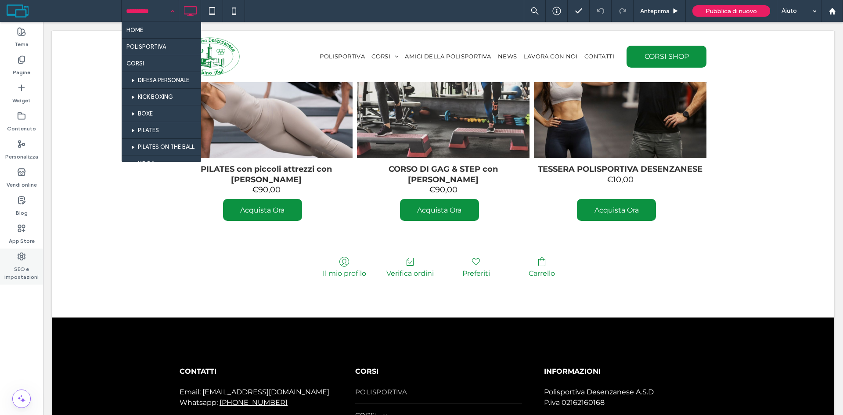
click at [3, 267] on label "SEO e impostazioni" at bounding box center [21, 271] width 43 height 20
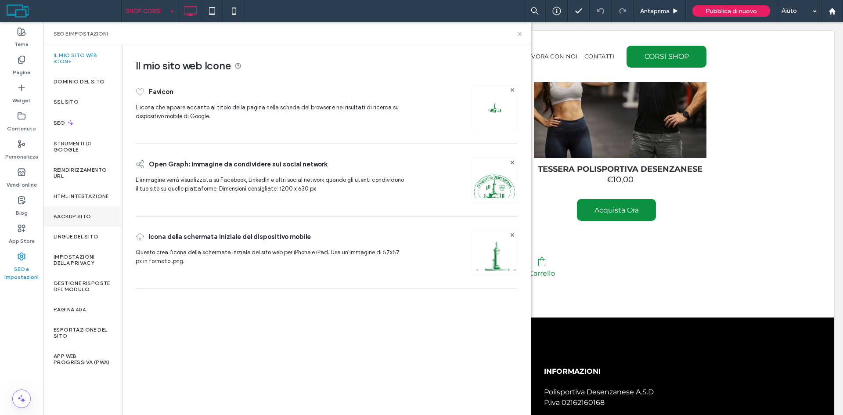
click at [67, 217] on label "Backup sito" at bounding box center [72, 216] width 37 height 6
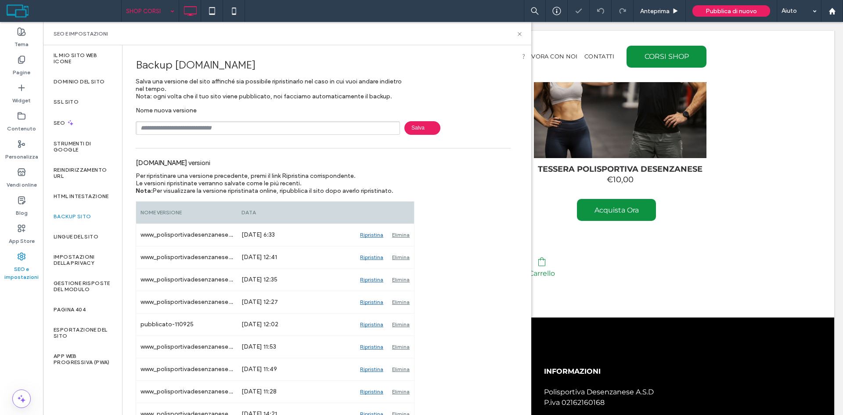
click at [205, 122] on input "text" at bounding box center [268, 128] width 264 height 14
type input "*"
type input "***"
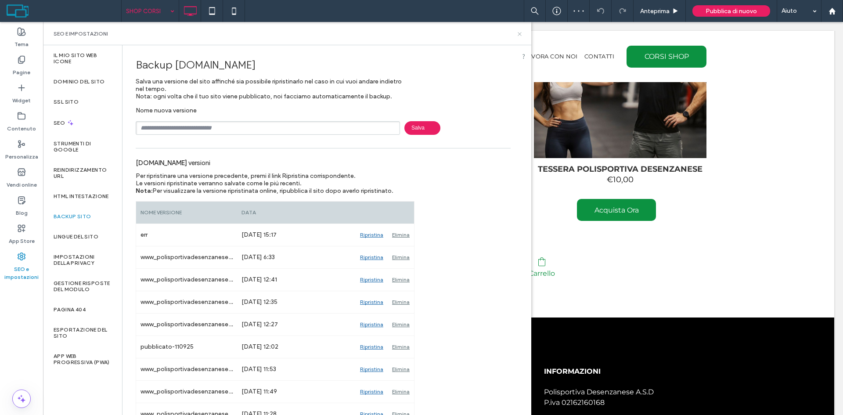
click at [521, 35] on icon at bounding box center [519, 34] width 7 height 7
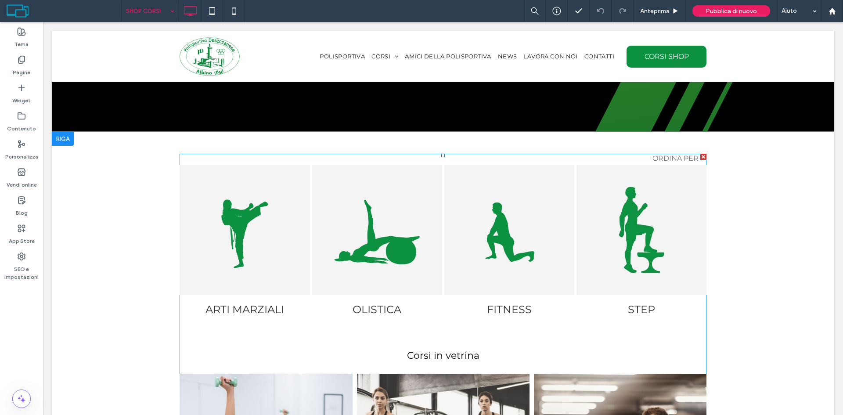
scroll to position [284, 0]
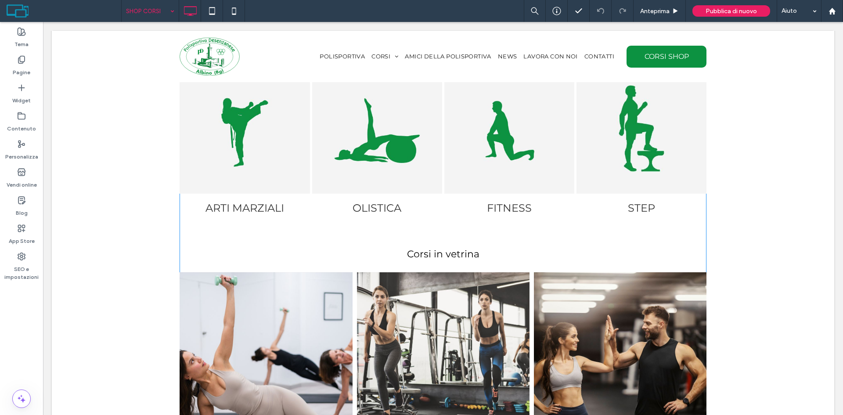
click at [339, 194] on span at bounding box center [442, 316] width 527 height 529
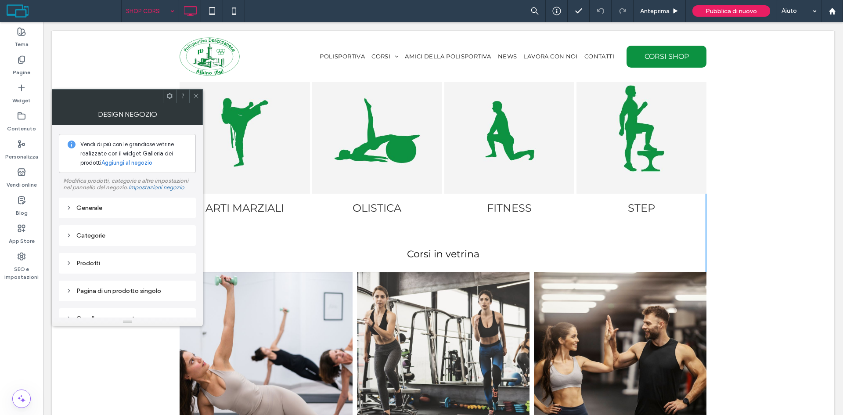
click at [113, 296] on div "Pagina di un prodotto singolo" at bounding box center [127, 291] width 123 height 12
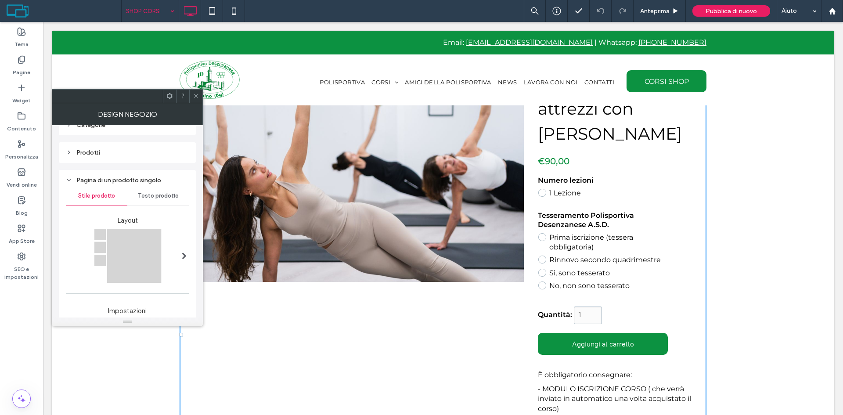
scroll to position [0, 0]
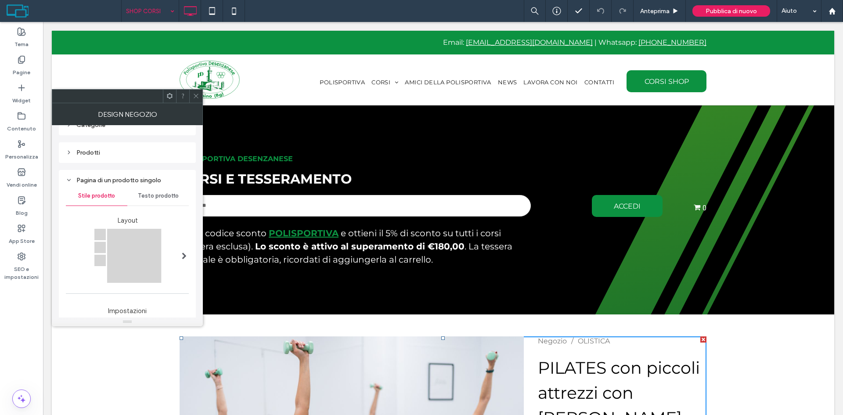
click at [158, 195] on span "Testo prodotto" at bounding box center [158, 195] width 41 height 7
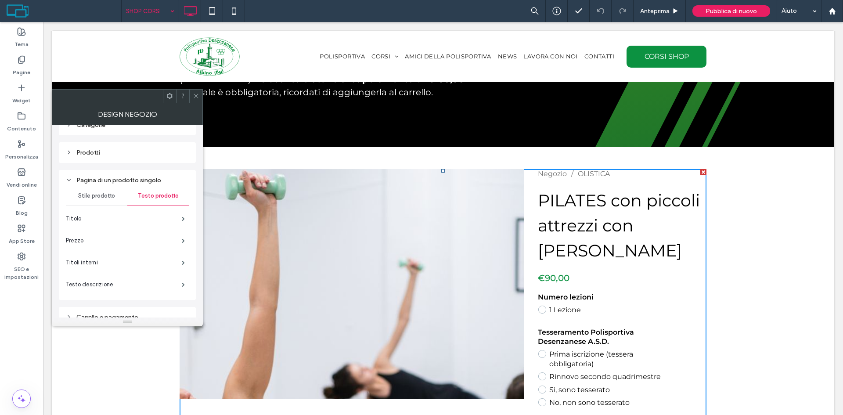
scroll to position [176, 0]
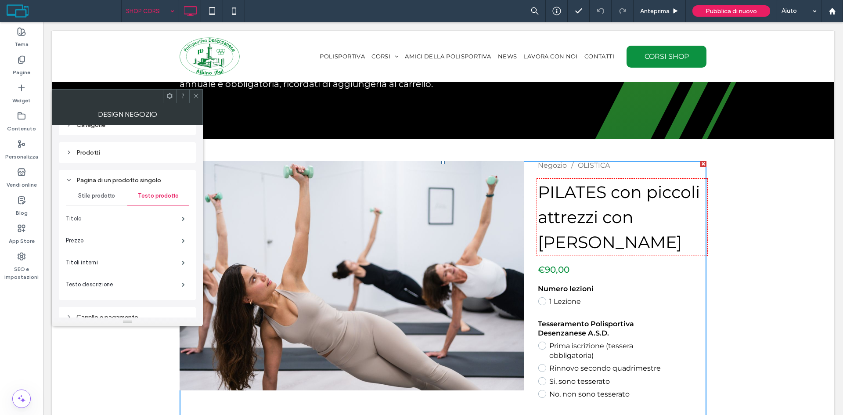
click at [136, 219] on label "Titolo" at bounding box center [124, 219] width 116 height 18
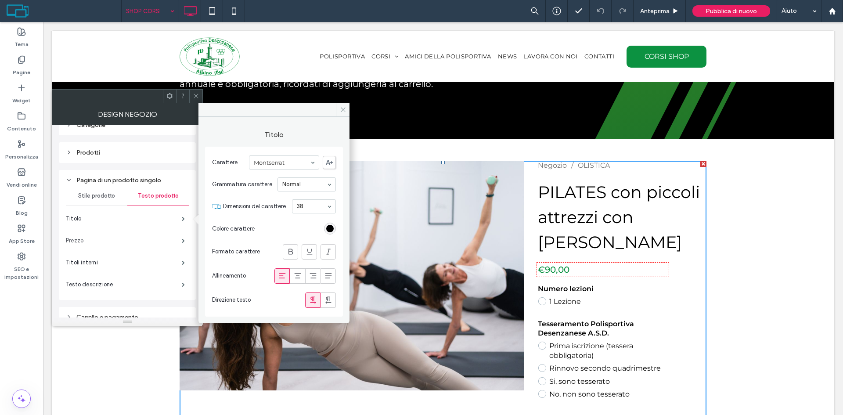
click at [146, 234] on label "Prezzo" at bounding box center [124, 241] width 116 height 18
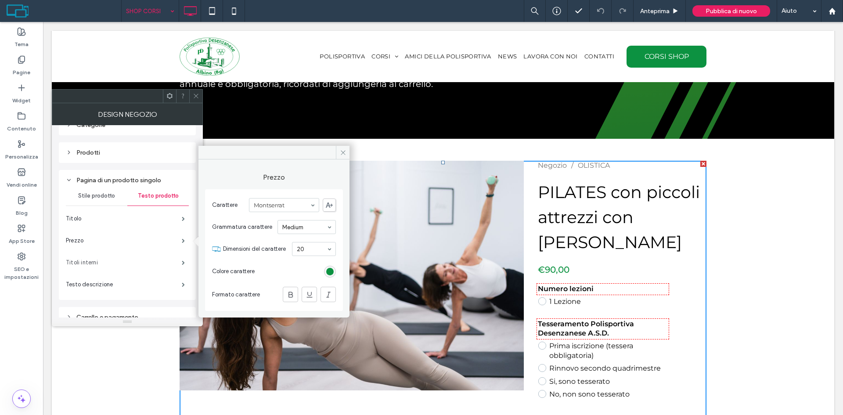
click at [152, 262] on label "Titoli interni" at bounding box center [124, 263] width 116 height 18
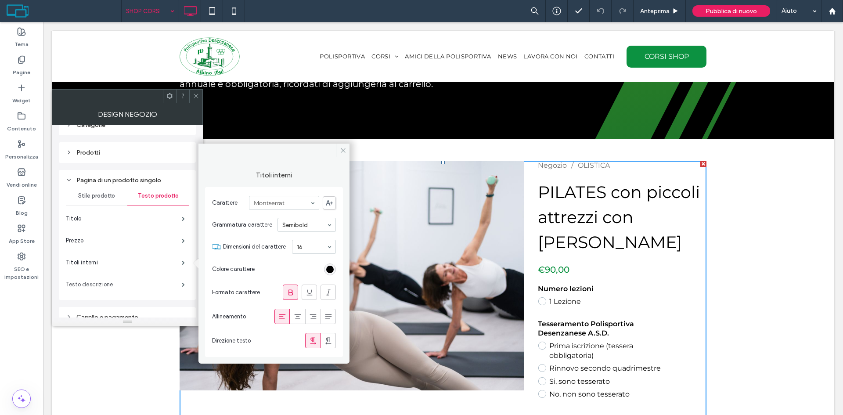
click at [149, 280] on label "Testo descrizione" at bounding box center [124, 285] width 116 height 18
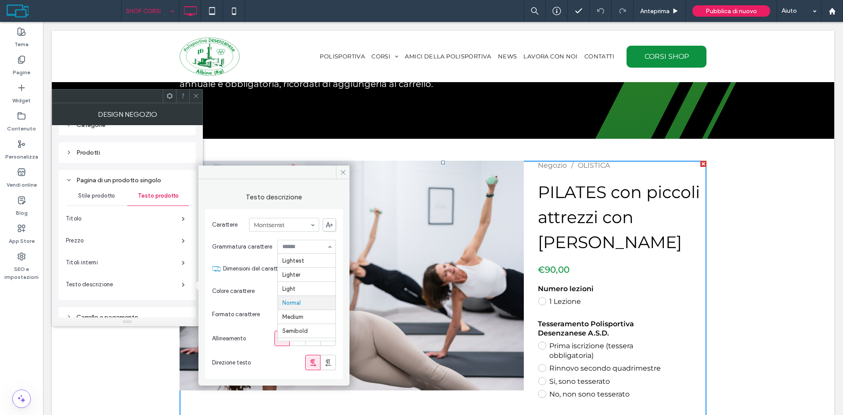
scroll to position [39, 0]
click at [195, 96] on icon at bounding box center [196, 96] width 7 height 7
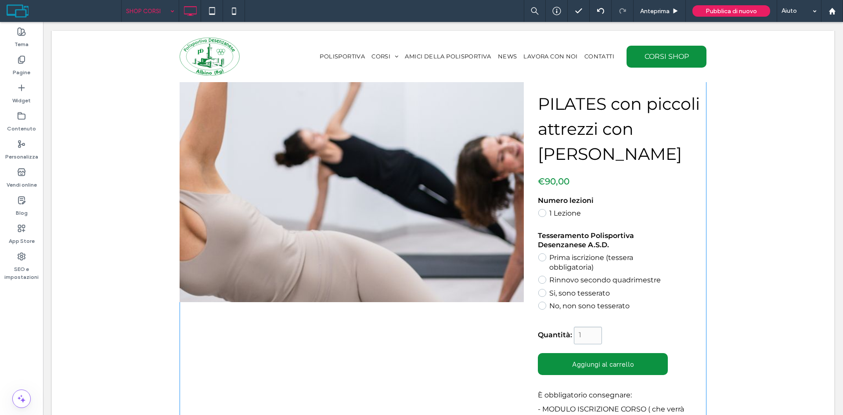
scroll to position [263, 0]
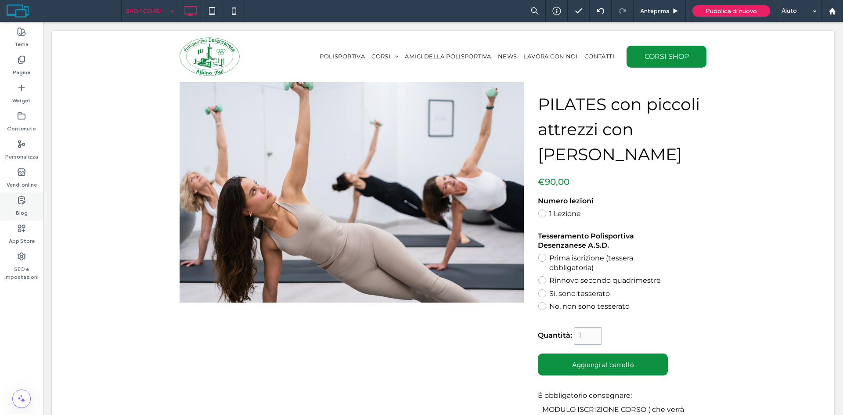
click at [24, 201] on icon at bounding box center [21, 200] width 9 height 9
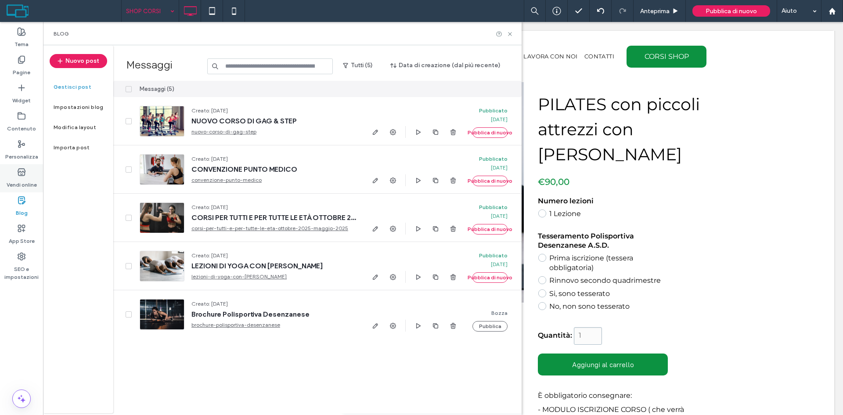
click at [12, 168] on div "Vendi online" at bounding box center [21, 178] width 43 height 28
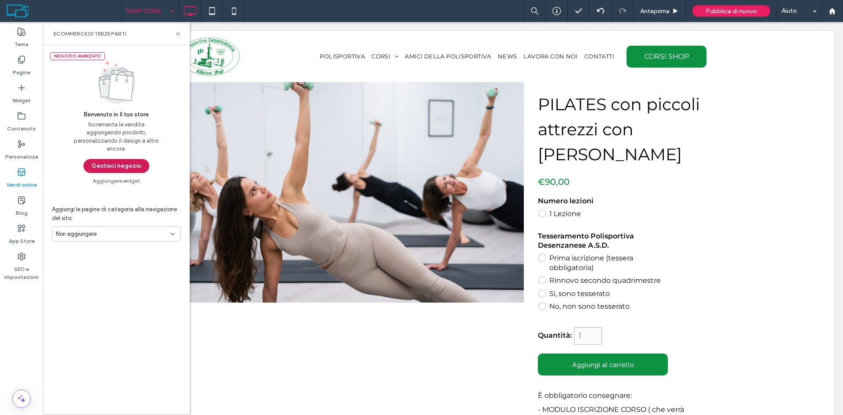
click at [108, 166] on button "Gestisci negozio" at bounding box center [116, 166] width 66 height 14
